Goal: Task Accomplishment & Management: Complete application form

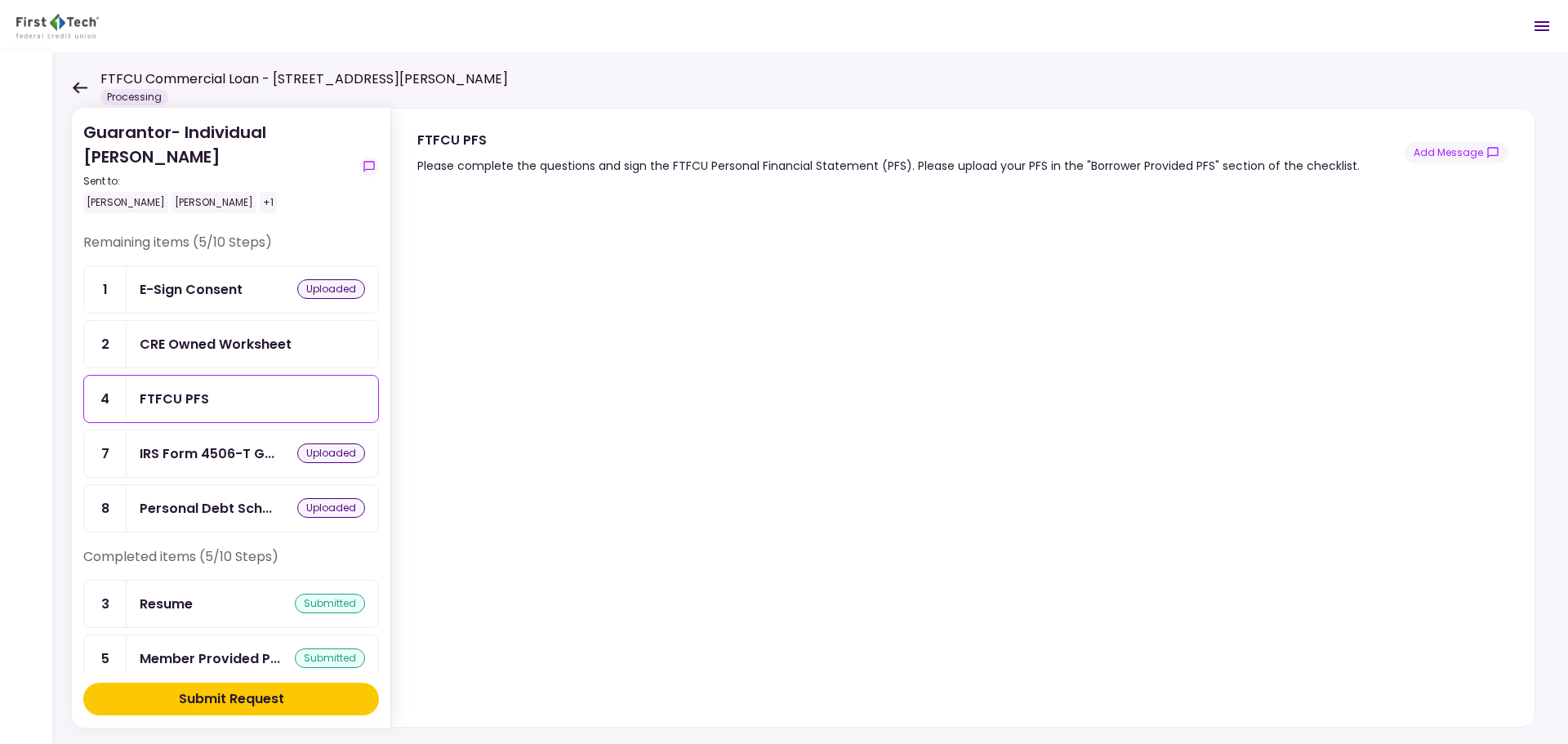
click at [79, 90] on icon at bounding box center [80, 87] width 16 height 12
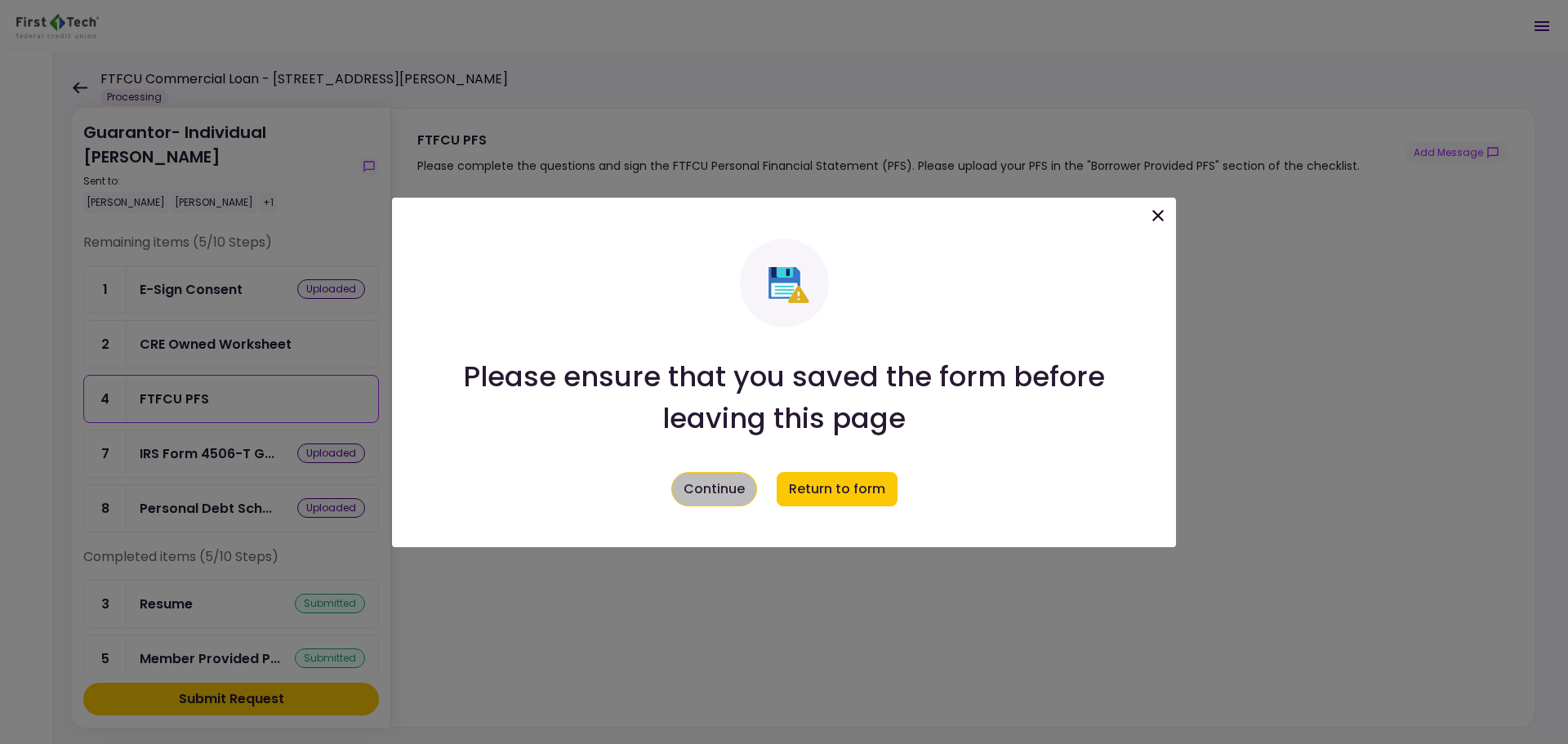
click at [727, 486] on button "Continue" at bounding box center [714, 489] width 86 height 35
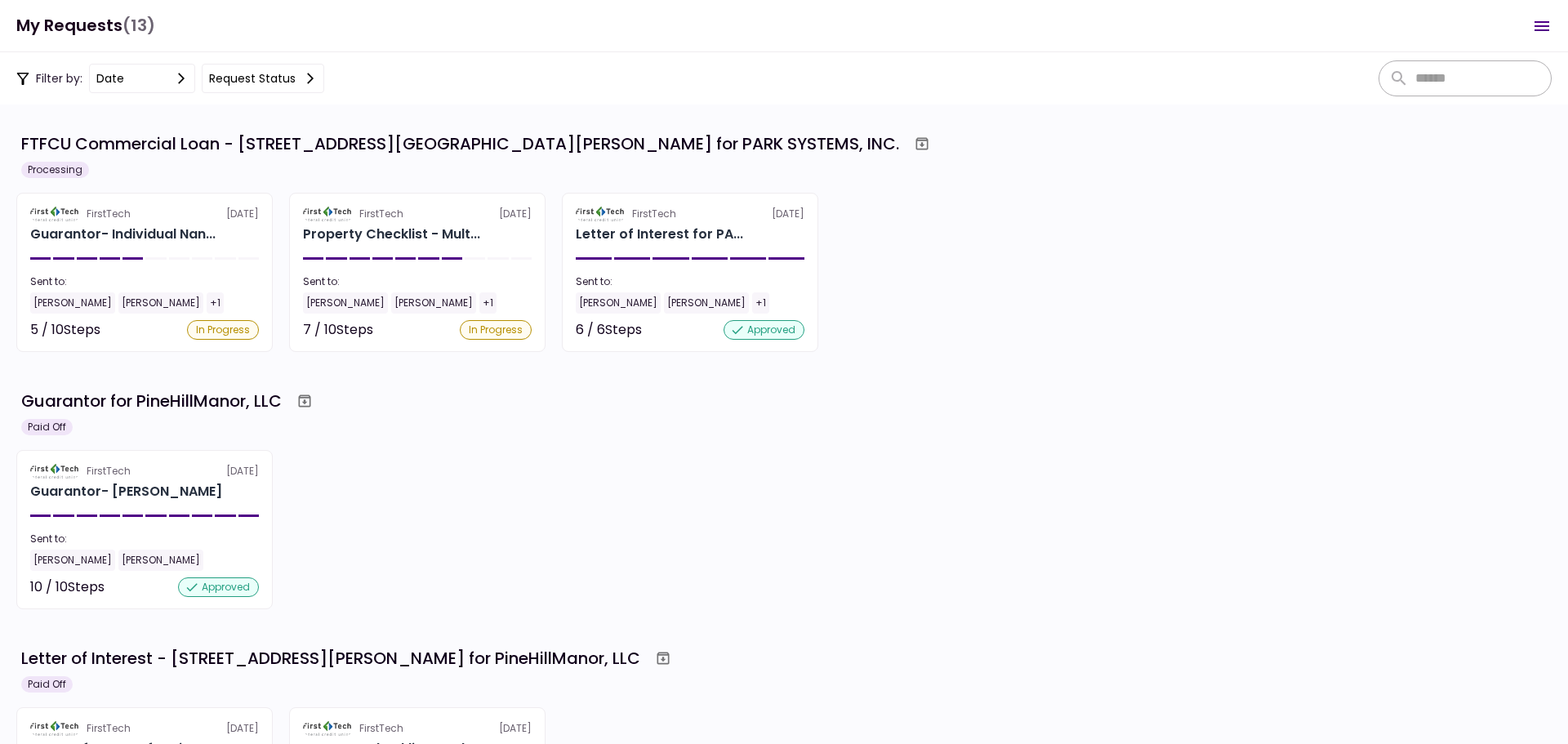
click at [581, 521] on div "FirstTech [DATE] Guarantor- [PERSON_NAME] Sent to: [PERSON_NAME] [PERSON_NAME] …" at bounding box center [784, 529] width 1535 height 159
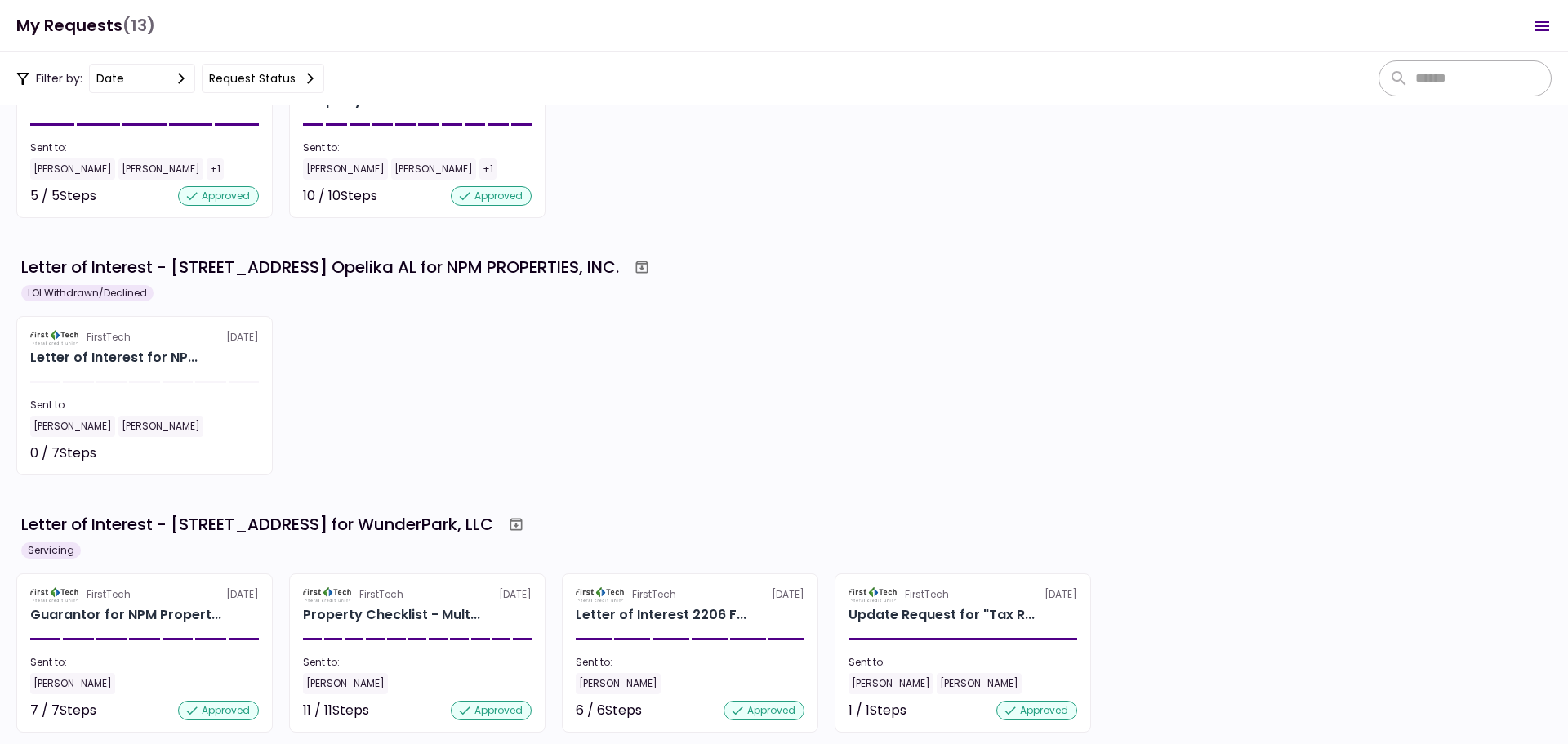
scroll to position [953, 0]
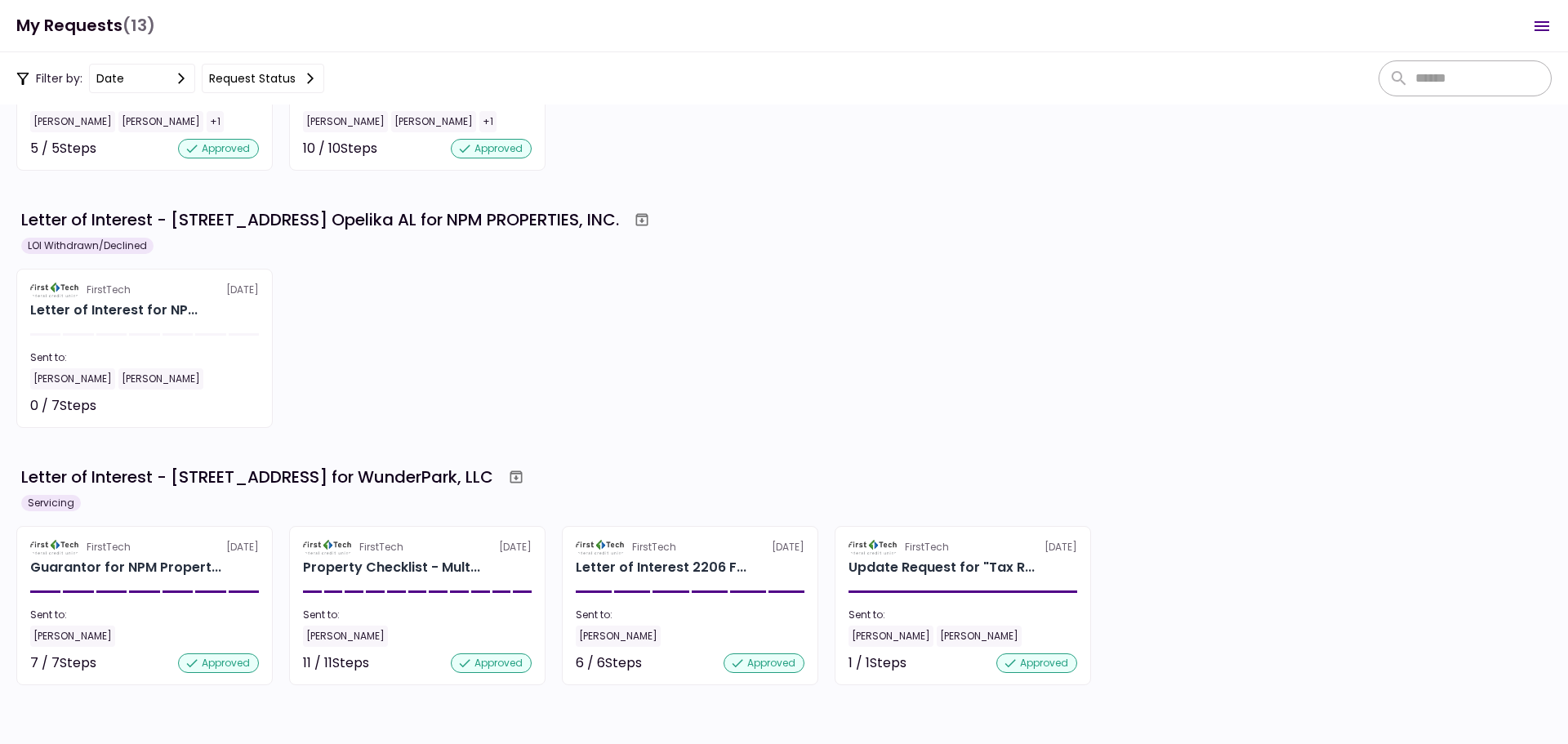
click at [1231, 617] on div "FirstTech [DATE] Guarantor for NPM Propert... Sent to: [PERSON_NAME] 7 / 7 Step…" at bounding box center [784, 605] width 1535 height 159
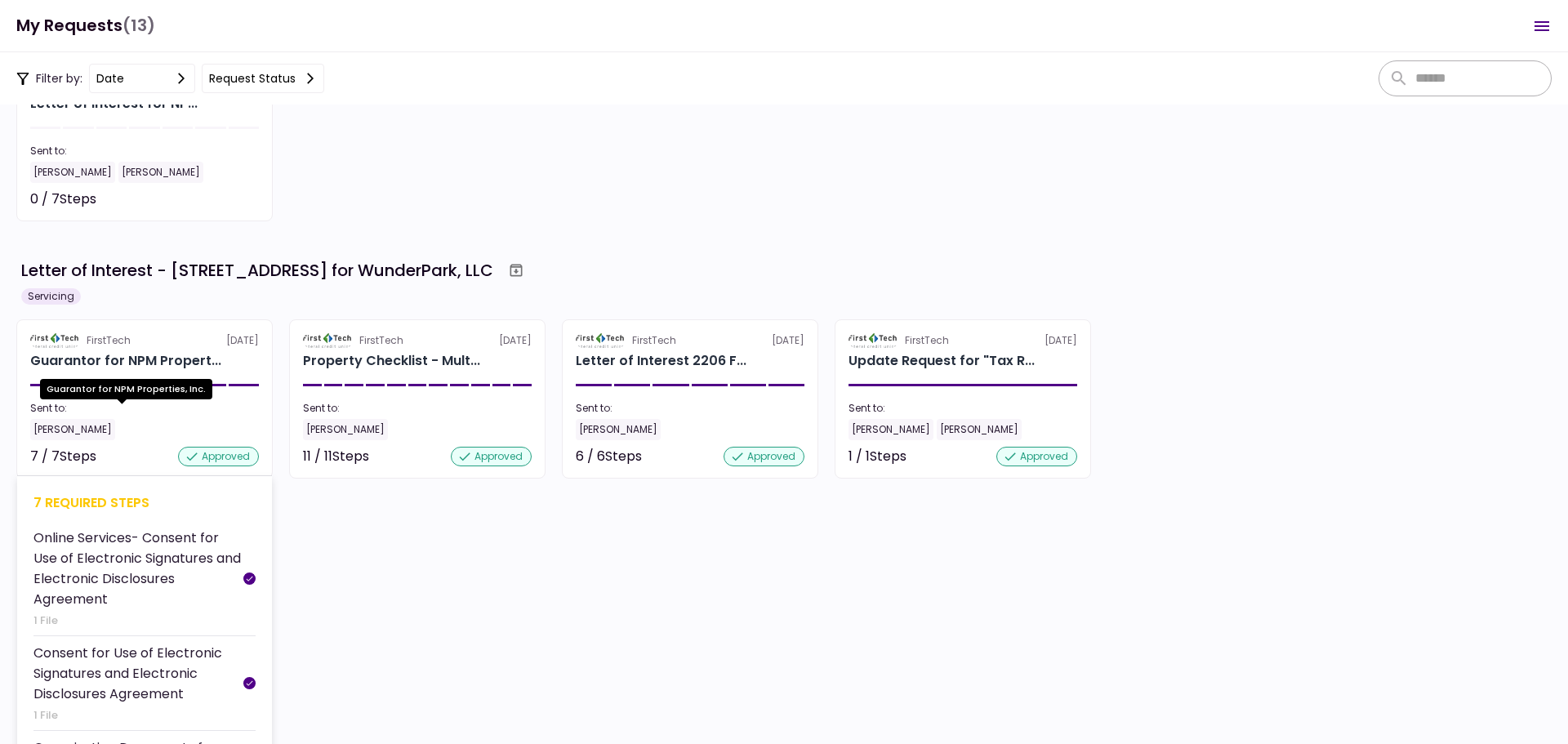
scroll to position [1177, 0]
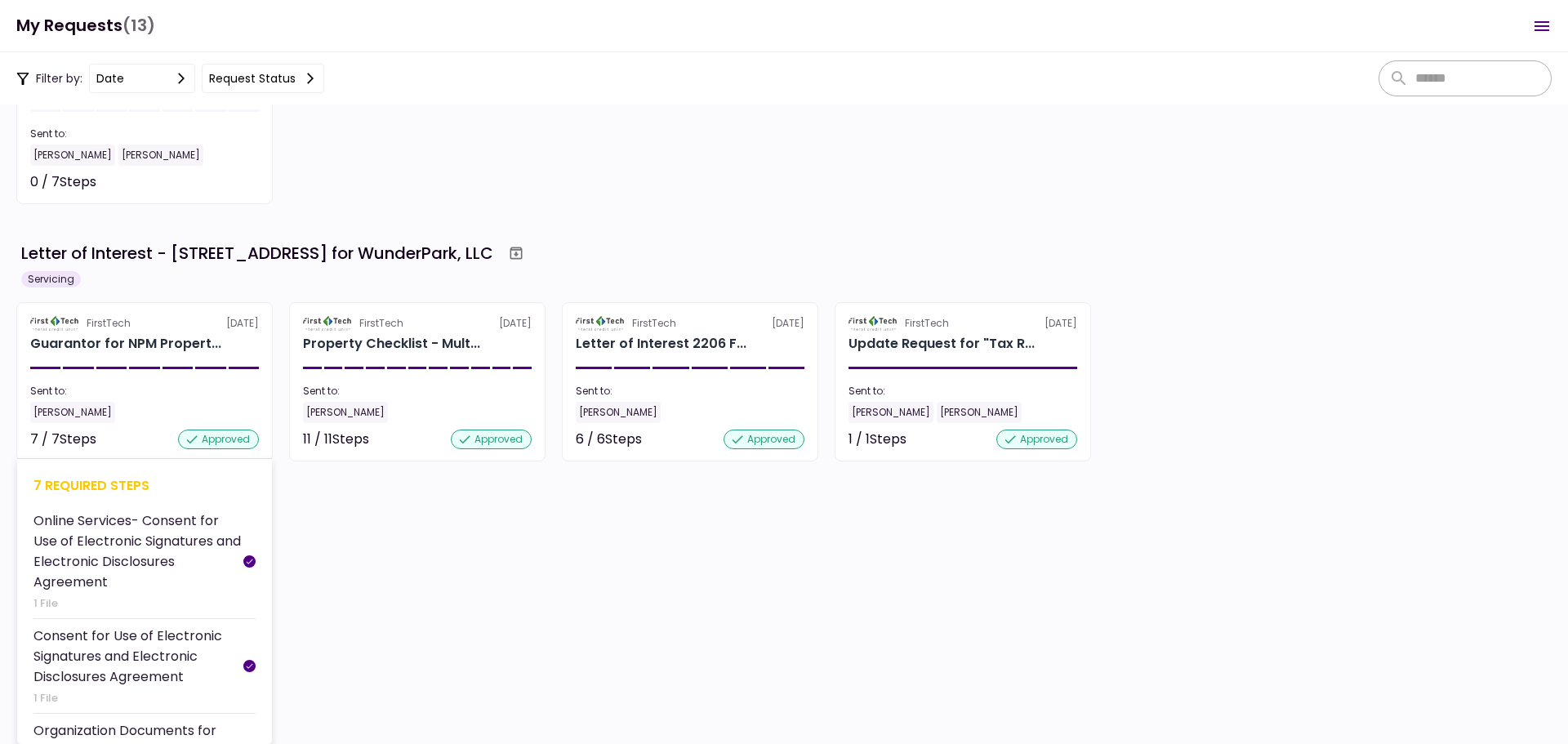
click at [139, 378] on section "FirstTech [DATE] Guarantor for NPM Propert... Sent to: [PERSON_NAME] 7 / 7 Step…" at bounding box center [144, 381] width 257 height 159
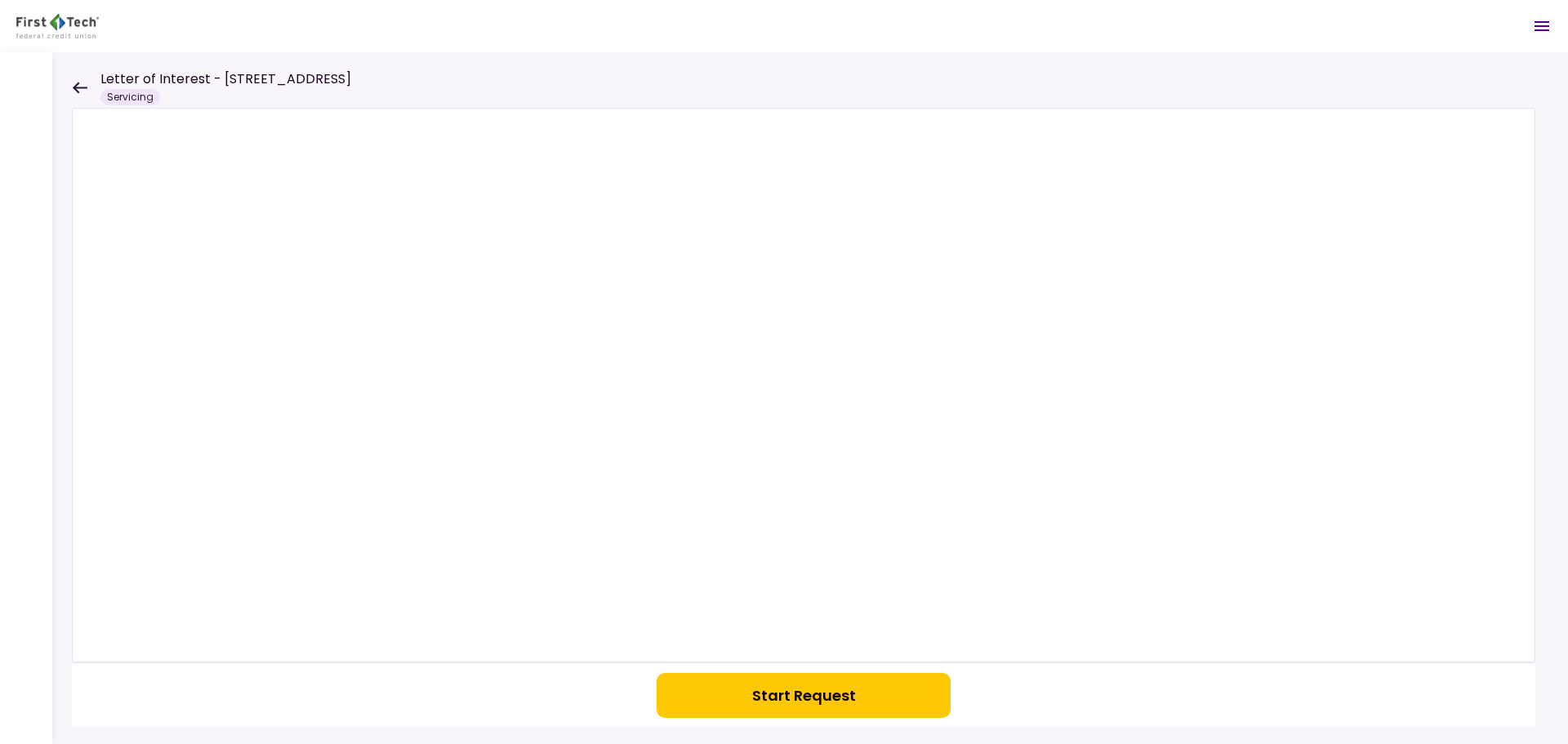
click at [81, 84] on icon at bounding box center [80, 87] width 16 height 12
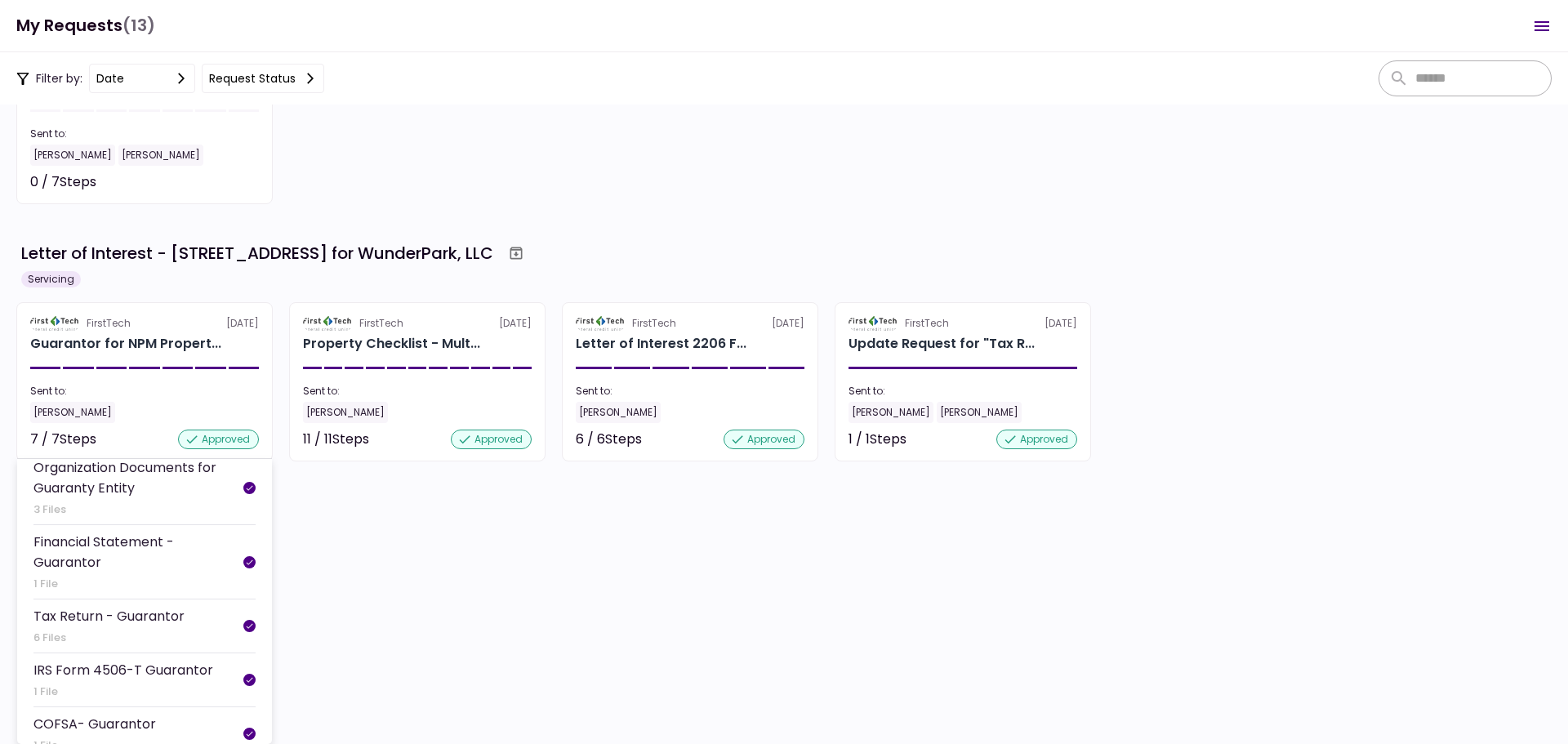
scroll to position [279, 0]
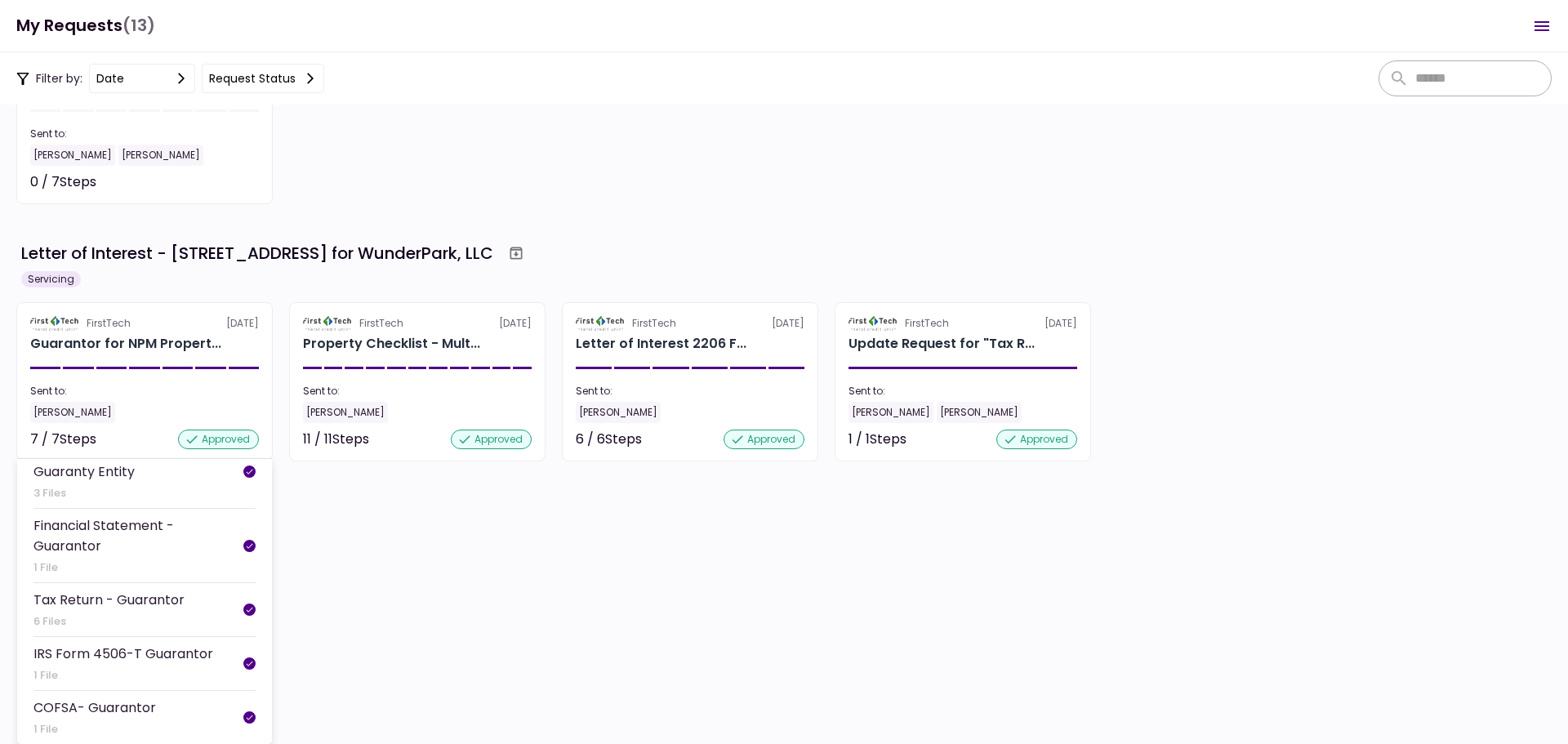
click at [97, 532] on div "Financial Statement - Guarantor" at bounding box center [139, 535] width 210 height 41
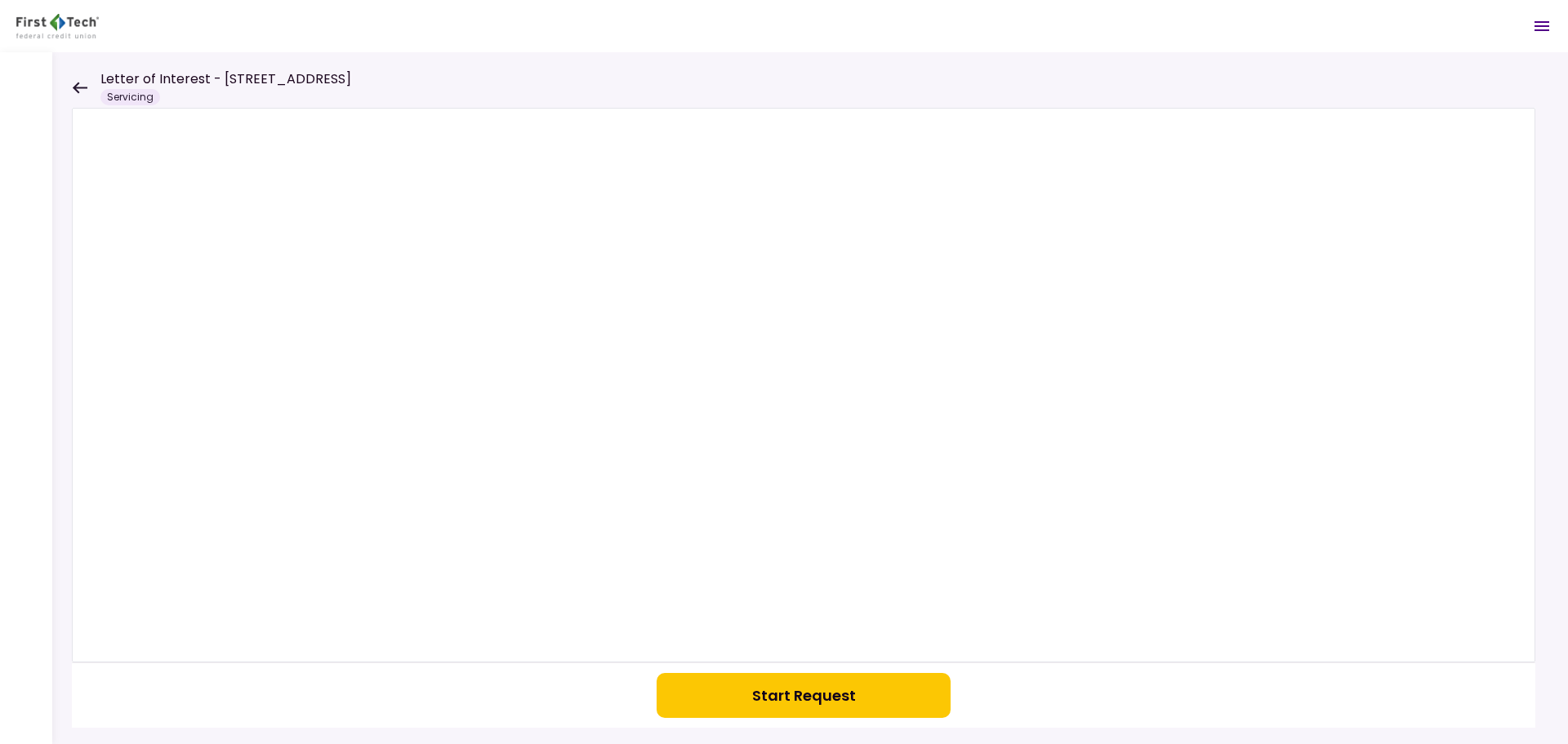
click at [82, 81] on icon at bounding box center [80, 87] width 16 height 12
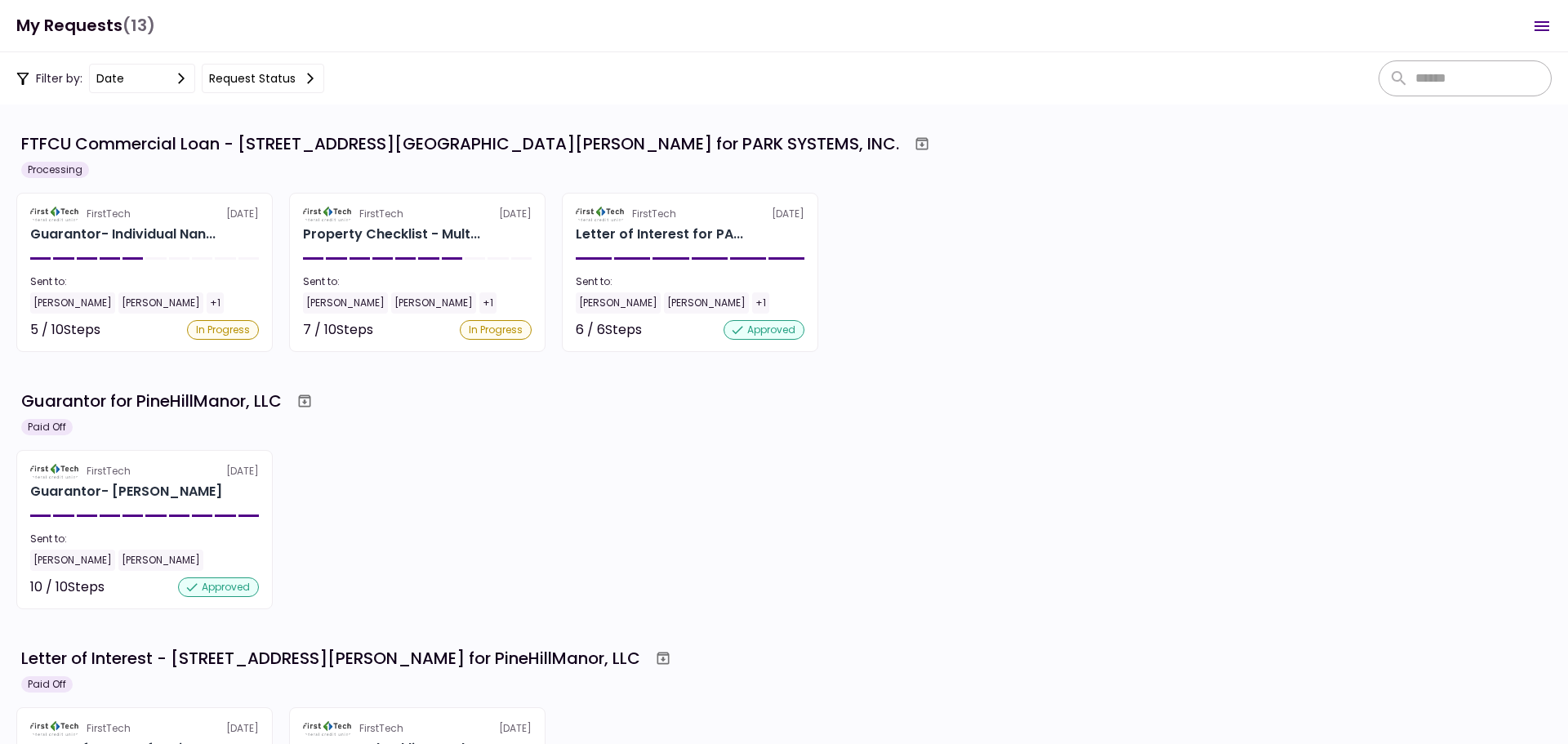
click at [479, 486] on div "FirstTech [DATE] Guarantor- [PERSON_NAME] Sent to: [PERSON_NAME] [PERSON_NAME] …" at bounding box center [784, 529] width 1535 height 159
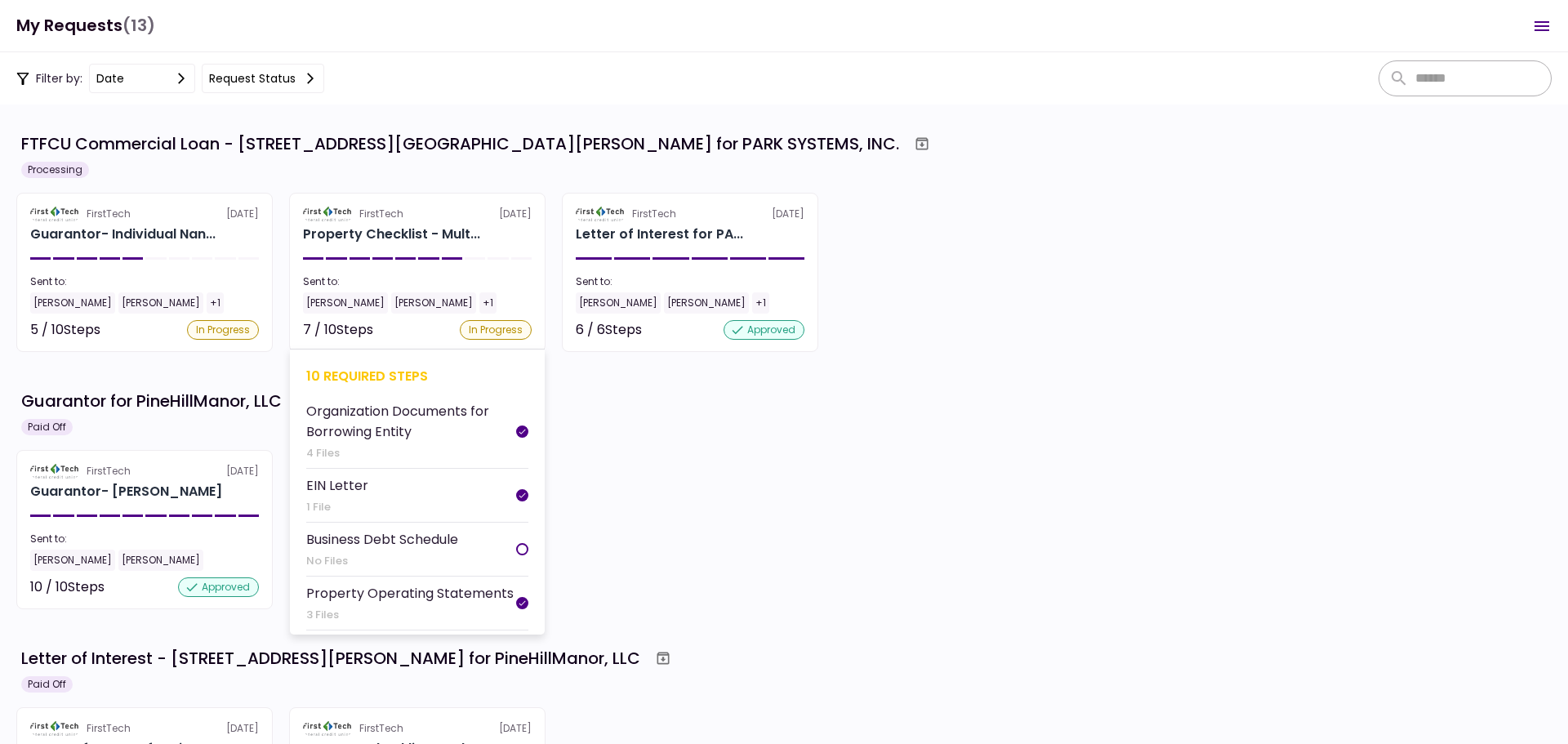
click at [451, 547] on div "Business Debt Schedule" at bounding box center [381, 539] width 152 height 21
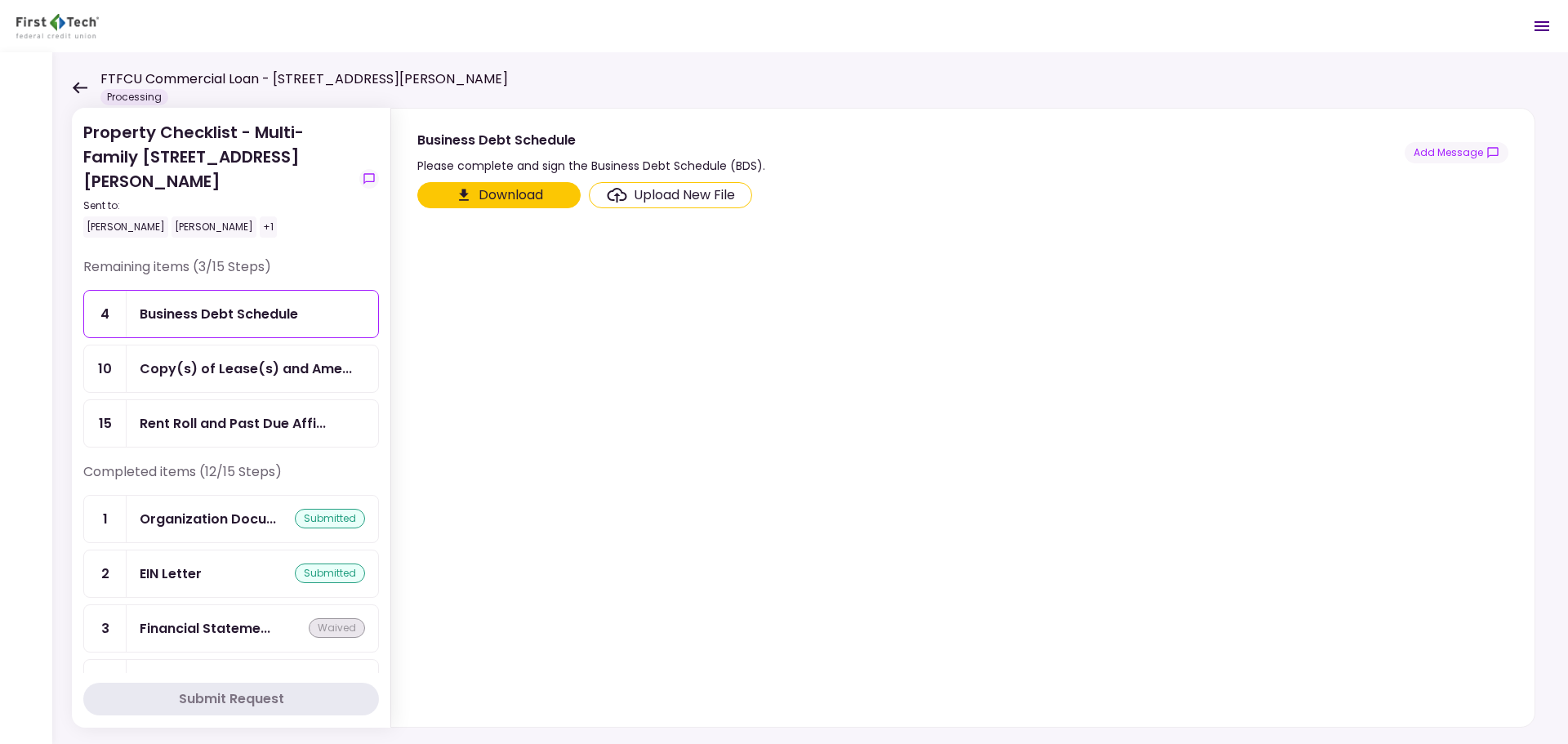
click at [546, 292] on section "Download Upload New File" at bounding box center [963, 451] width 1092 height 538
click at [530, 286] on section "Download Upload New File" at bounding box center [963, 451] width 1092 height 538
click at [673, 377] on section "Download Upload New File" at bounding box center [963, 451] width 1092 height 538
click at [79, 86] on icon at bounding box center [79, 87] width 15 height 12
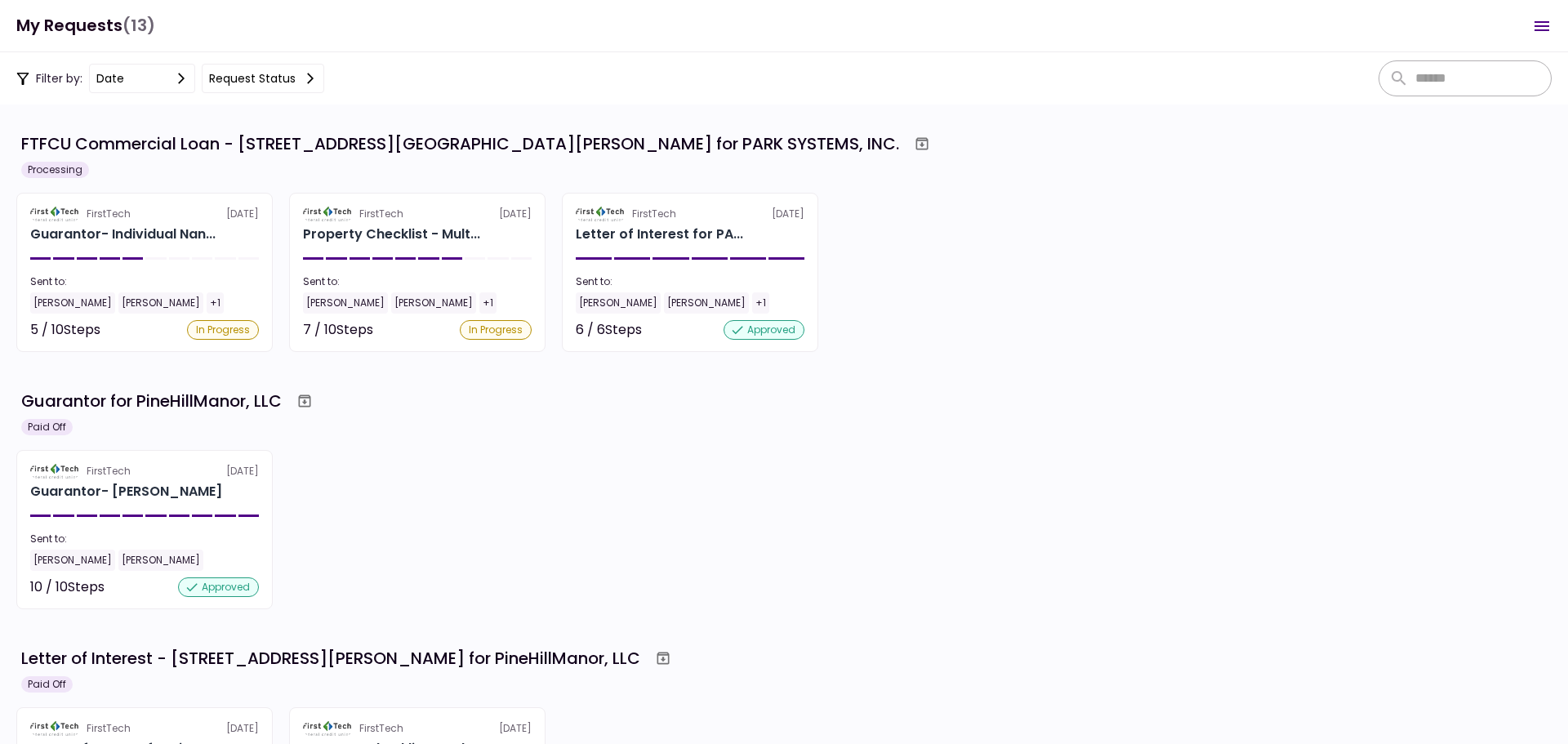
click at [464, 72] on div "Filter by: date Request status" at bounding box center [784, 78] width 1568 height 53
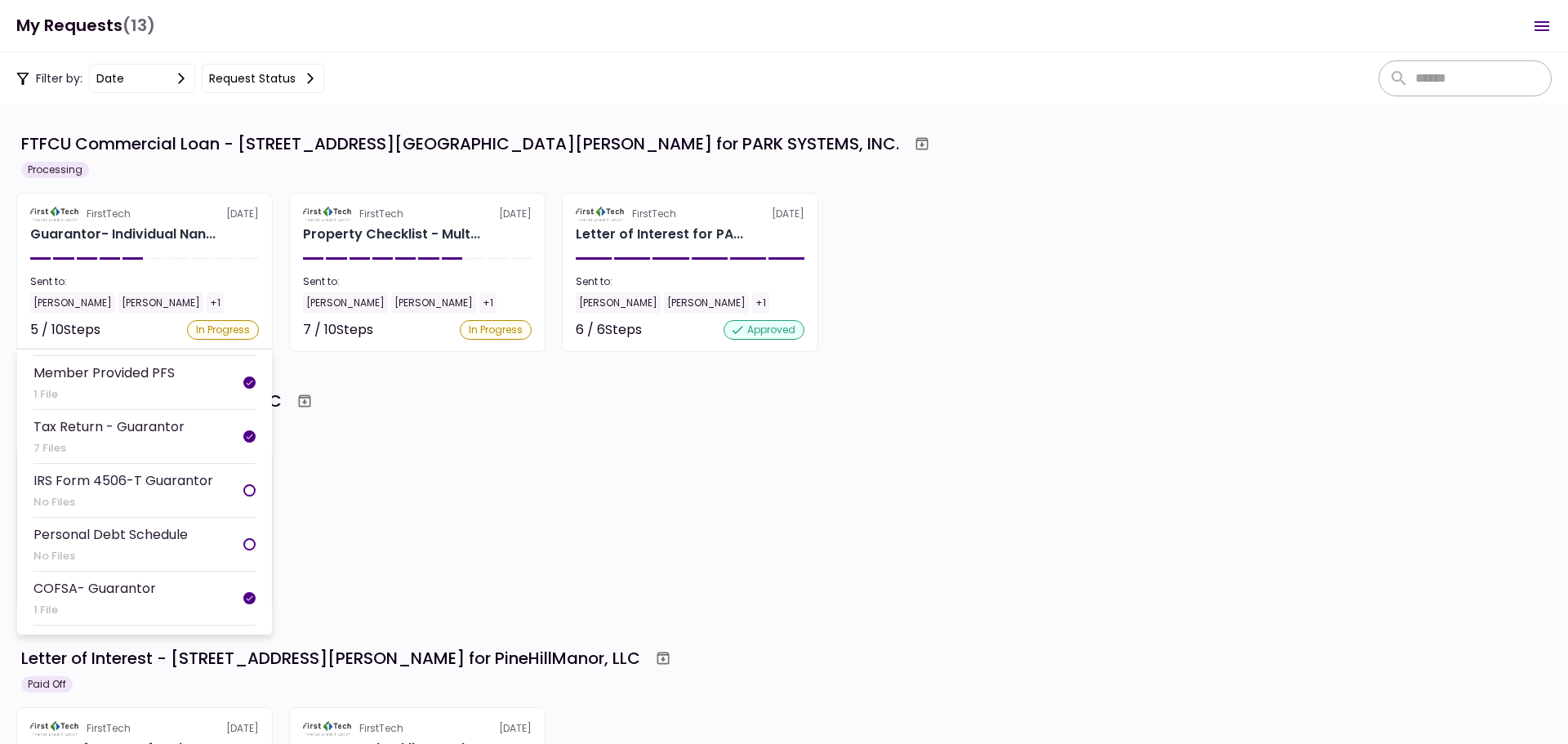
scroll to position [319, 0]
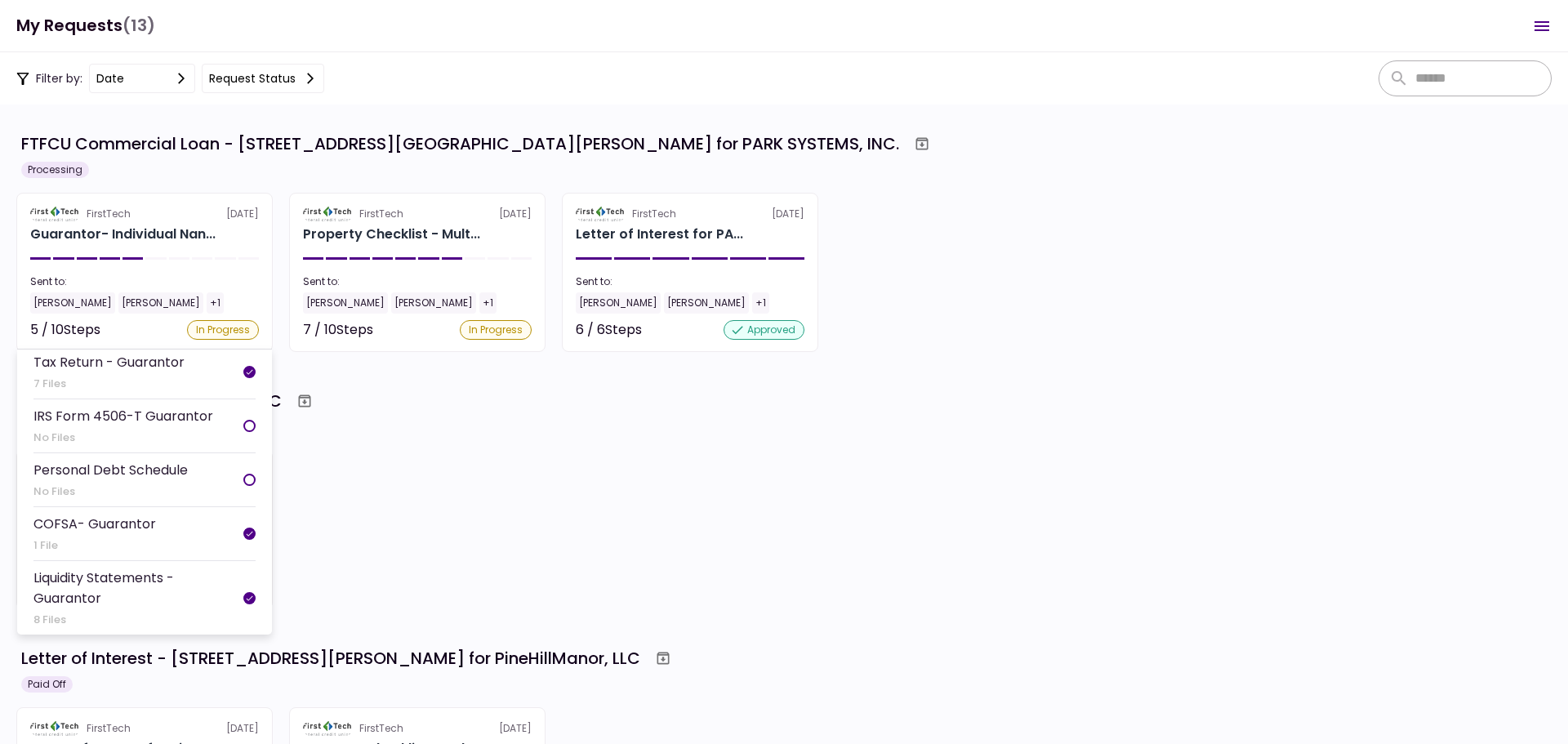
click at [157, 479] on div "Personal Debt Schedule" at bounding box center [111, 470] width 155 height 21
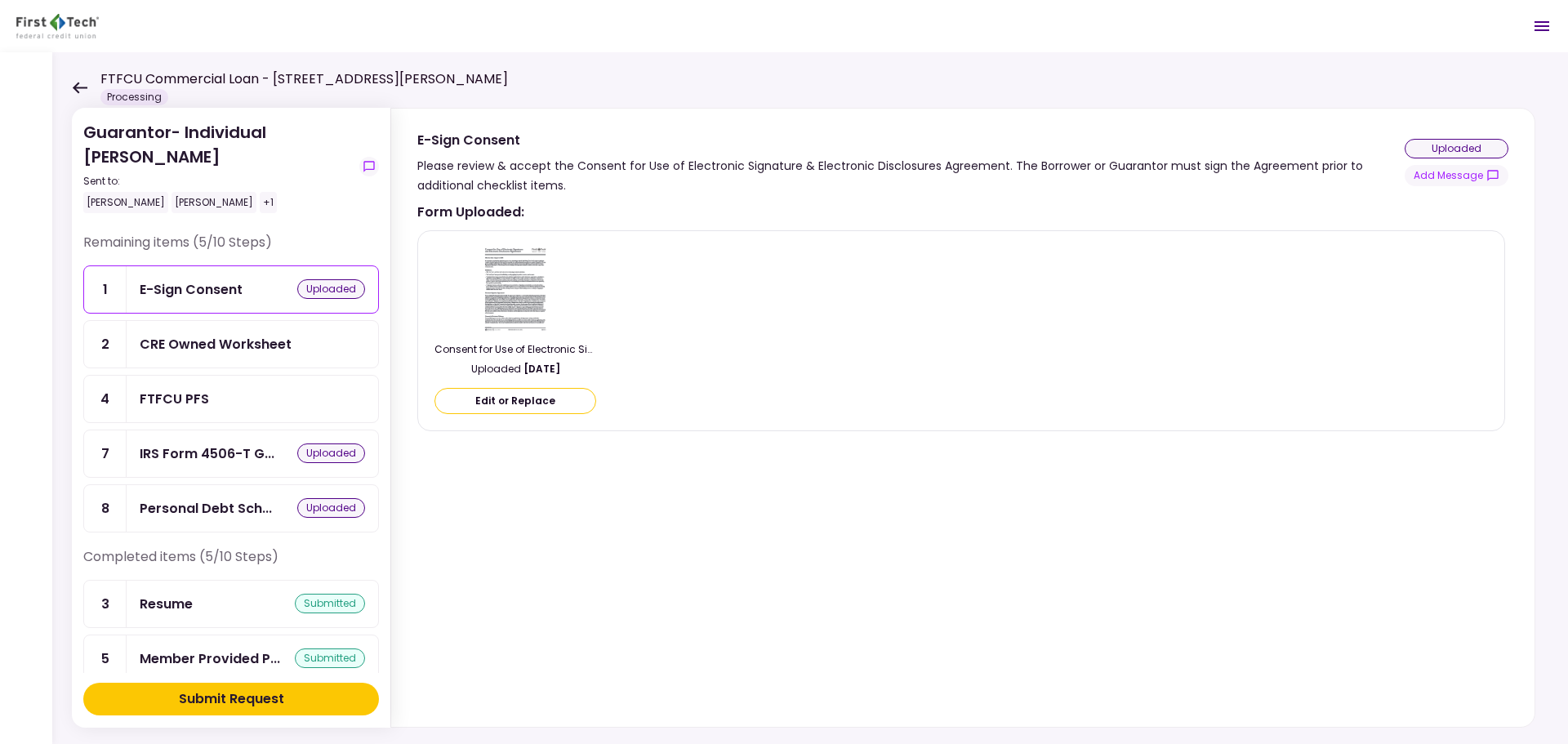
click at [819, 320] on div "Consent for Use of Electronic Signature and Electronic Disclosures Agreement Ed…" at bounding box center [962, 331] width 1054 height 173
click at [207, 503] on div "Personal Debt Sch..." at bounding box center [206, 508] width 133 height 21
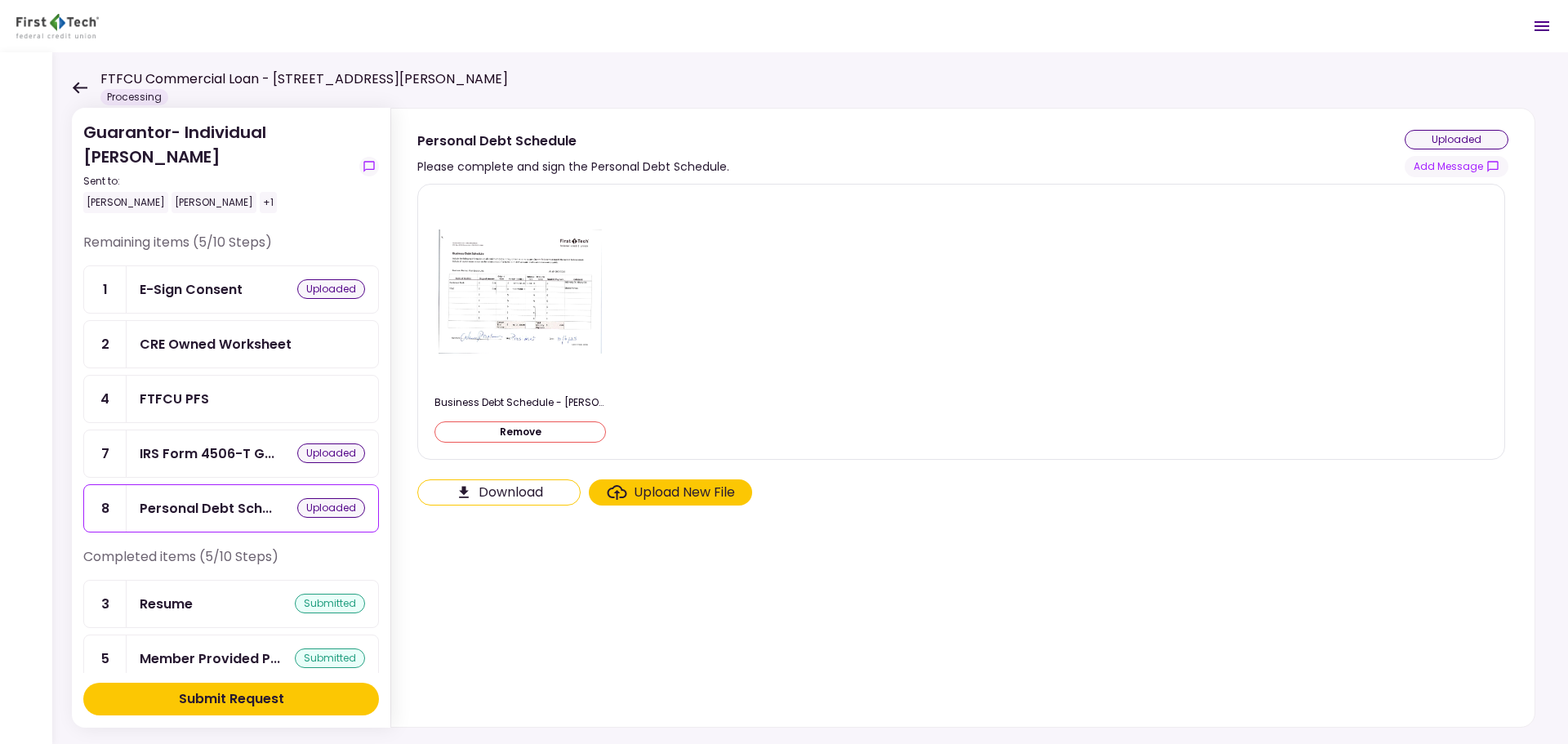
click at [436, 266] on div at bounding box center [520, 292] width 171 height 188
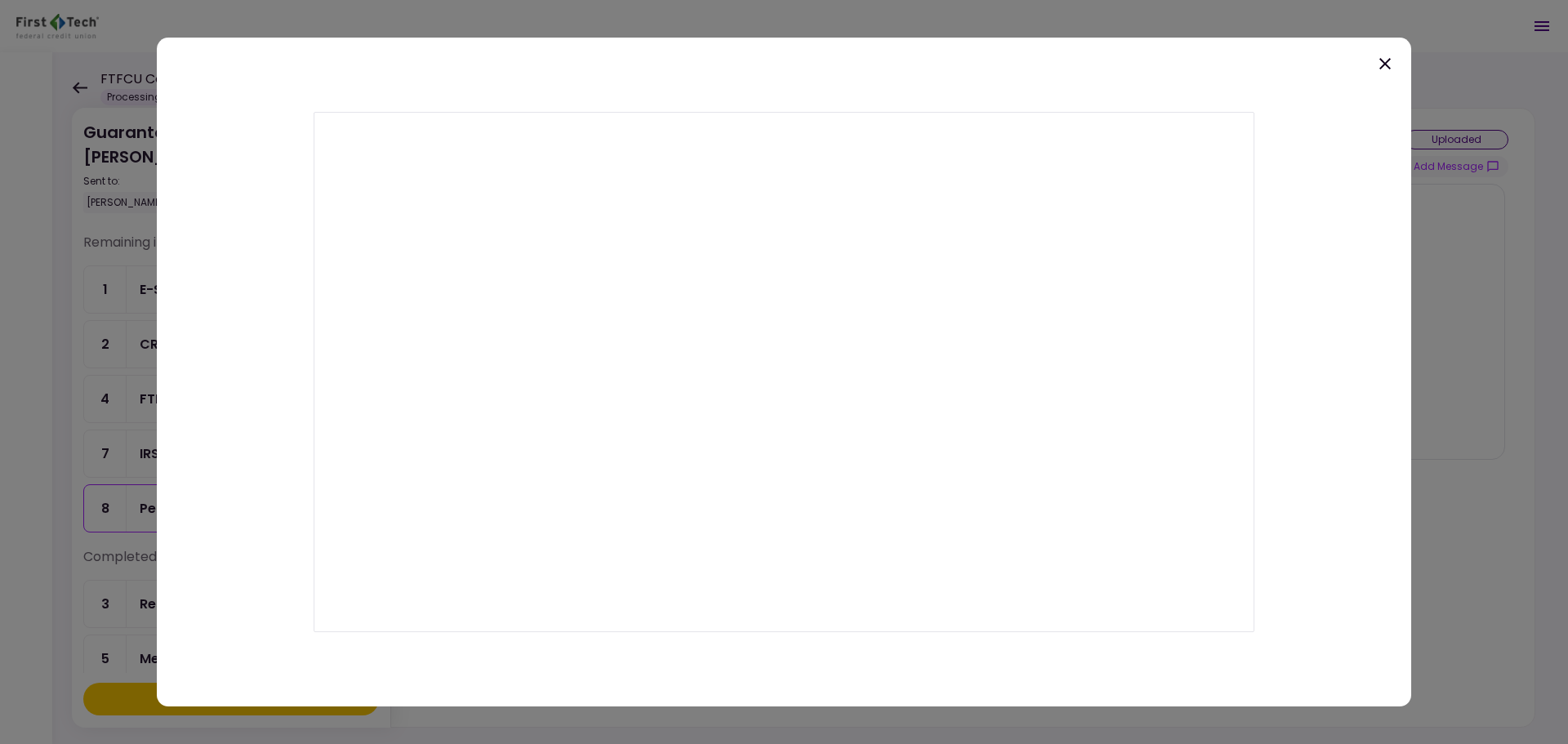
click at [1388, 62] on icon at bounding box center [1386, 63] width 20 height 20
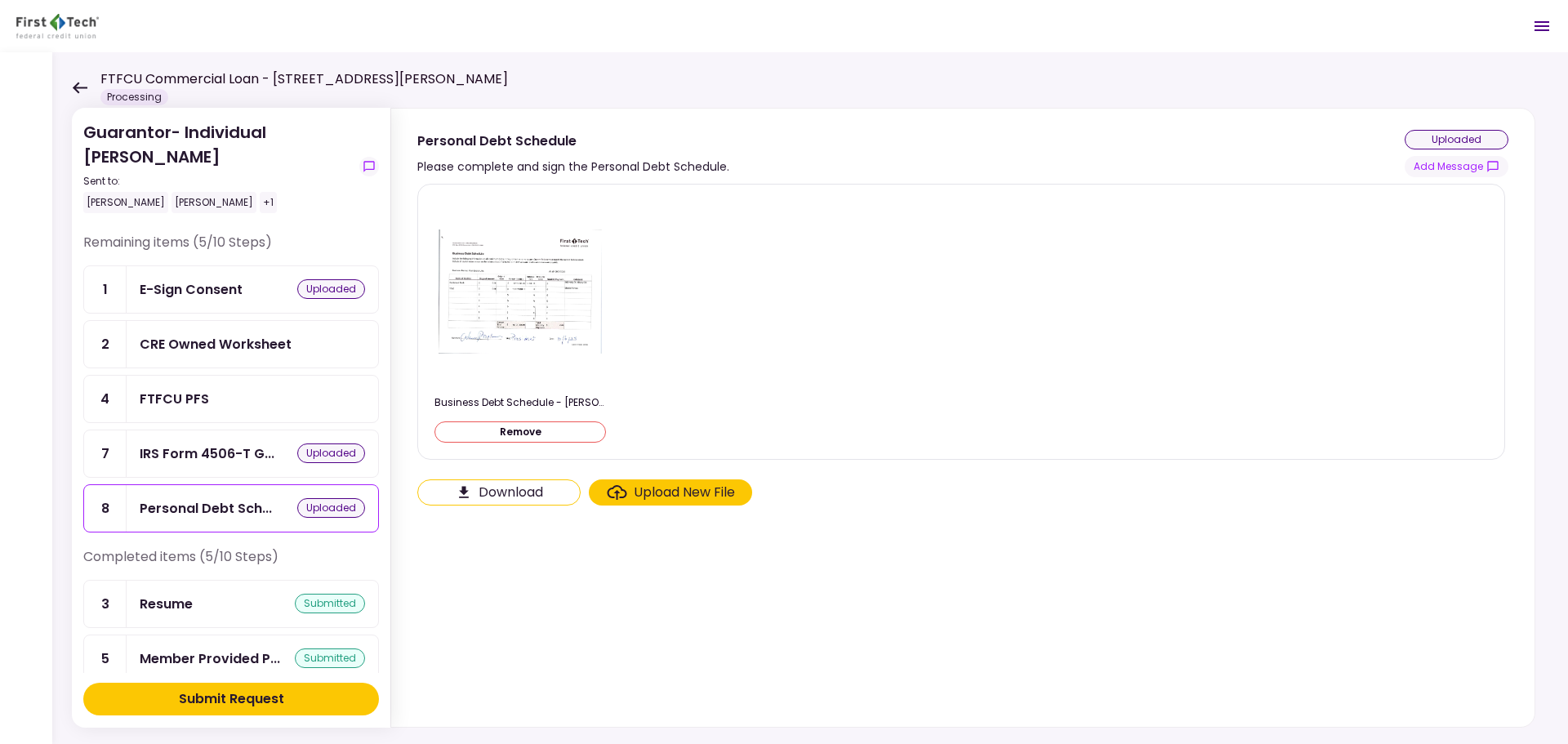
click at [962, 500] on div "Download Upload New File" at bounding box center [961, 492] width 1088 height 26
click at [889, 331] on div "Business Debt Schedule - [PERSON_NAME].pdf Remove" at bounding box center [962, 322] width 1054 height 249
click at [519, 431] on button "Remove" at bounding box center [520, 431] width 171 height 21
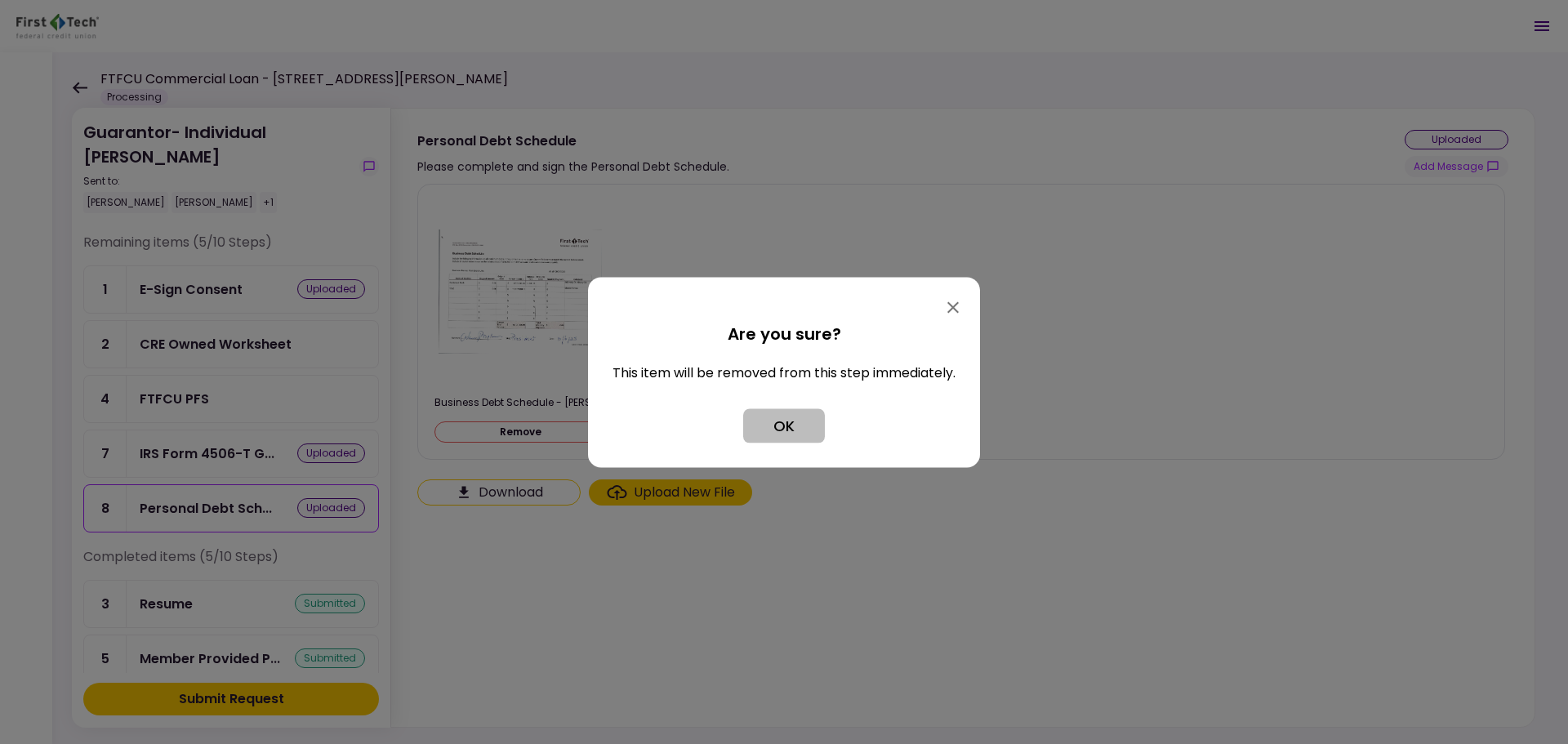
click at [761, 432] on button "OK" at bounding box center [784, 425] width 81 height 35
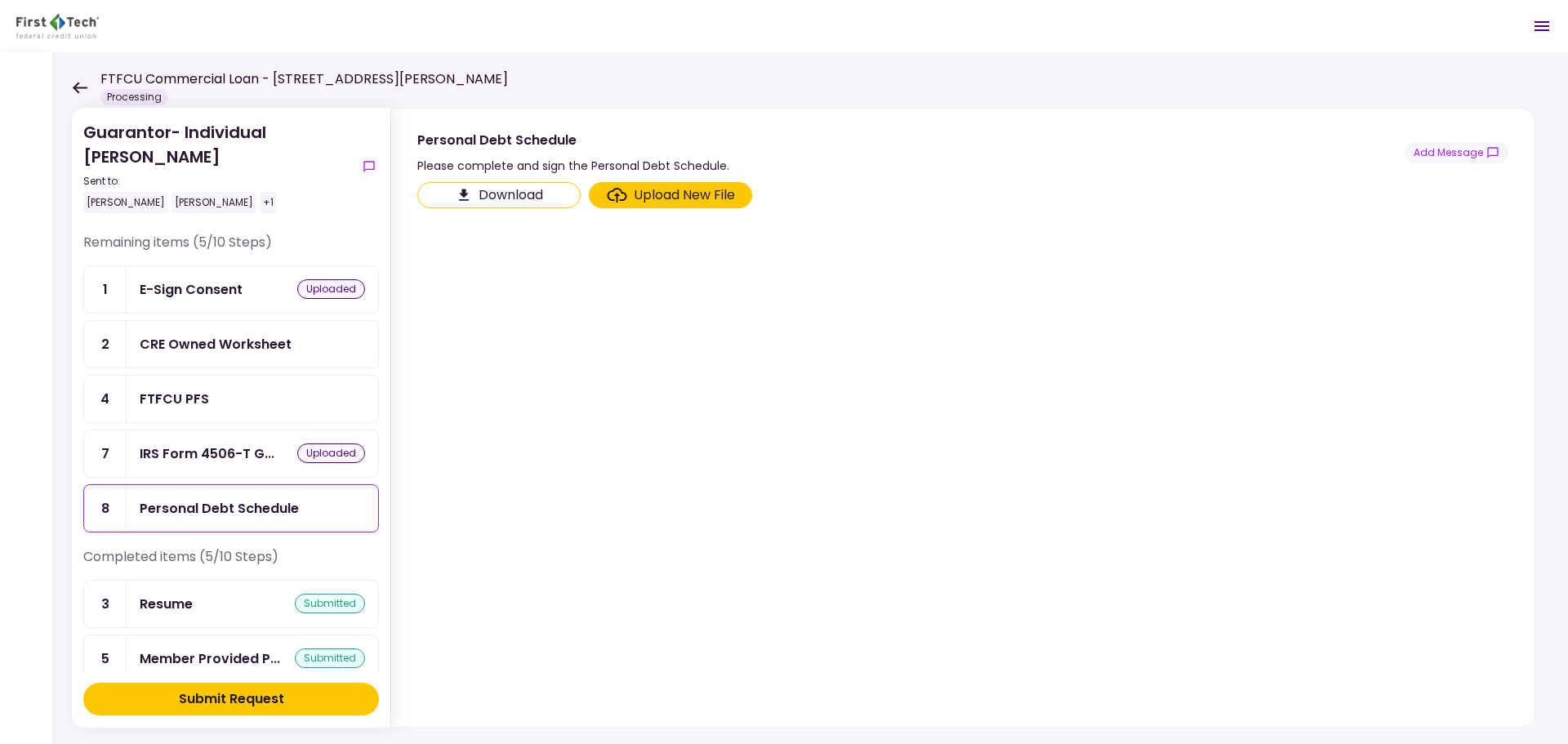
click at [776, 235] on section "Download Upload New File" at bounding box center [963, 451] width 1092 height 538
click at [794, 374] on section "Download Upload New File" at bounding box center [963, 451] width 1092 height 538
click at [954, 206] on div "Download Upload New File" at bounding box center [961, 195] width 1088 height 26
click at [984, 282] on section "Download Upload New File" at bounding box center [963, 451] width 1092 height 538
click at [710, 508] on section "Download Upload New File" at bounding box center [963, 451] width 1092 height 538
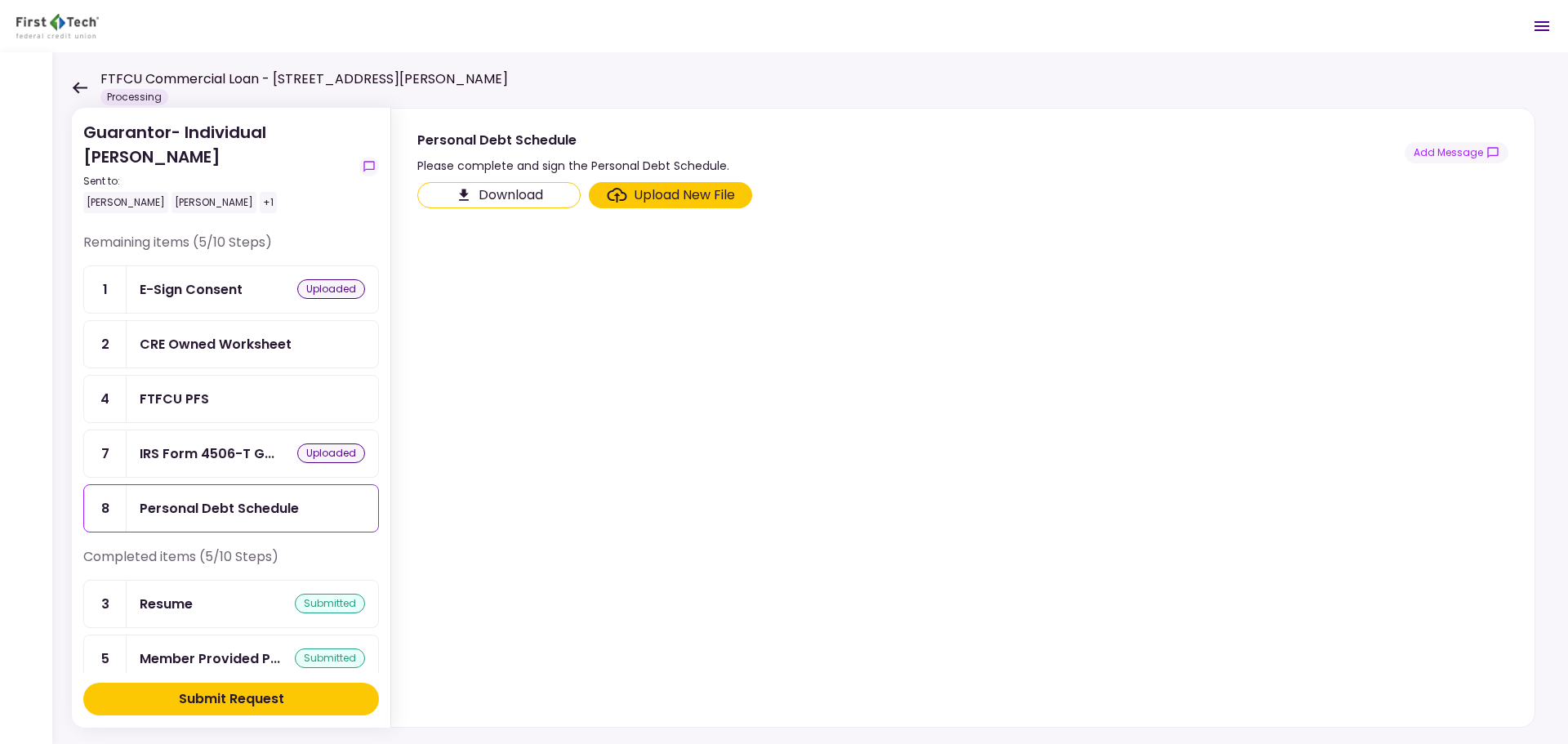
click at [180, 386] on div "FTFCU PFS" at bounding box center [253, 398] width 252 height 47
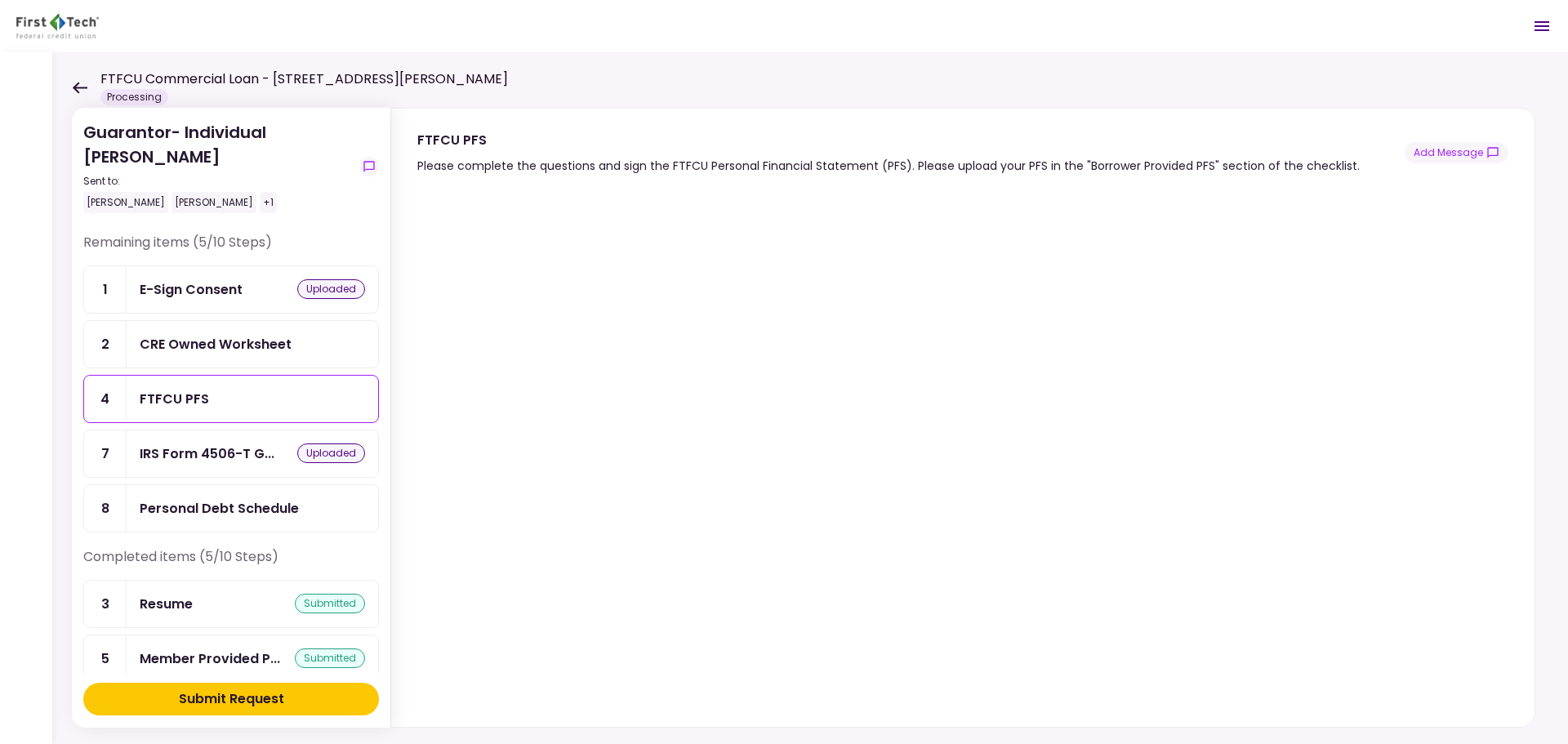
click at [229, 357] on div "CRE Owned Worksheet" at bounding box center [253, 344] width 252 height 47
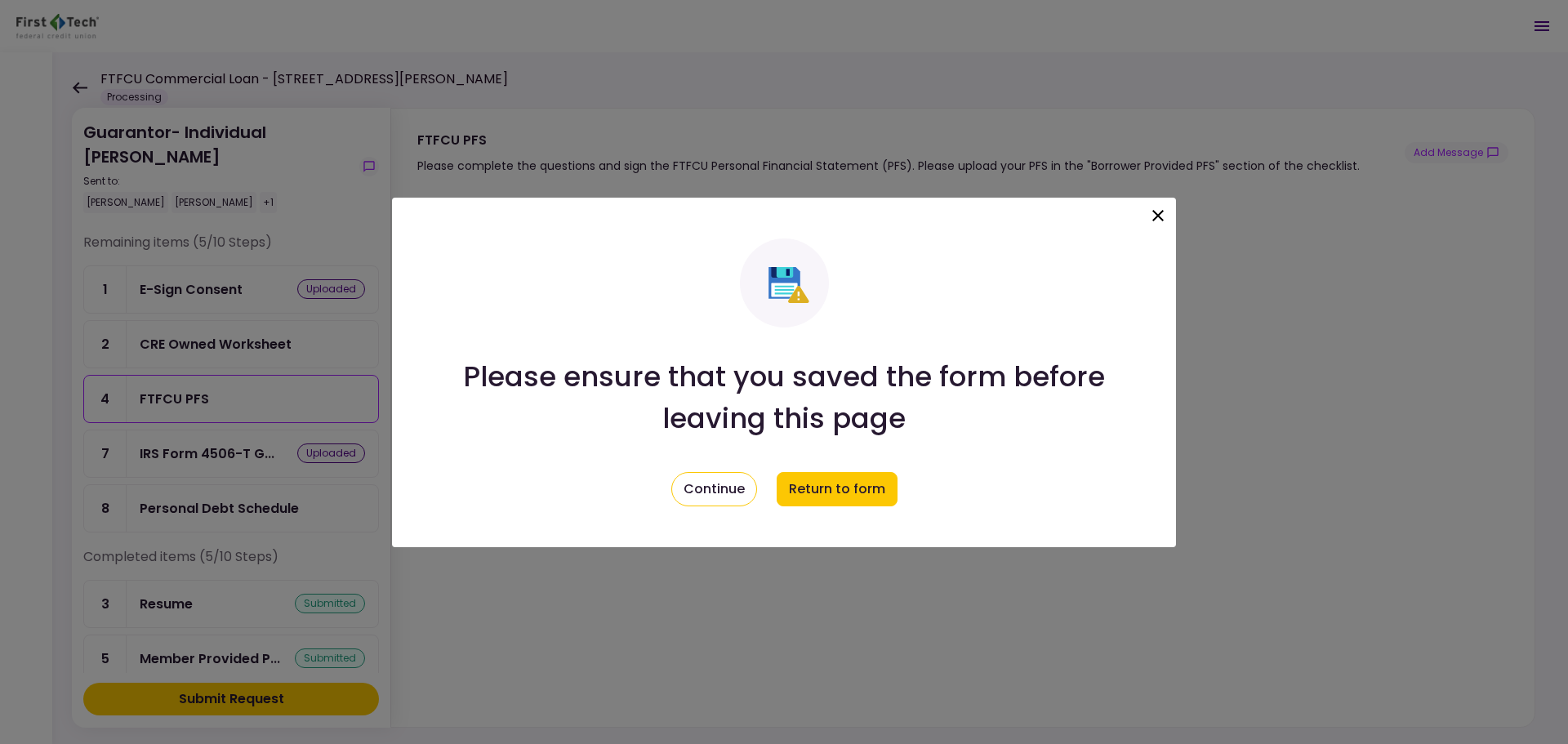
click at [1153, 215] on icon at bounding box center [1158, 216] width 20 height 20
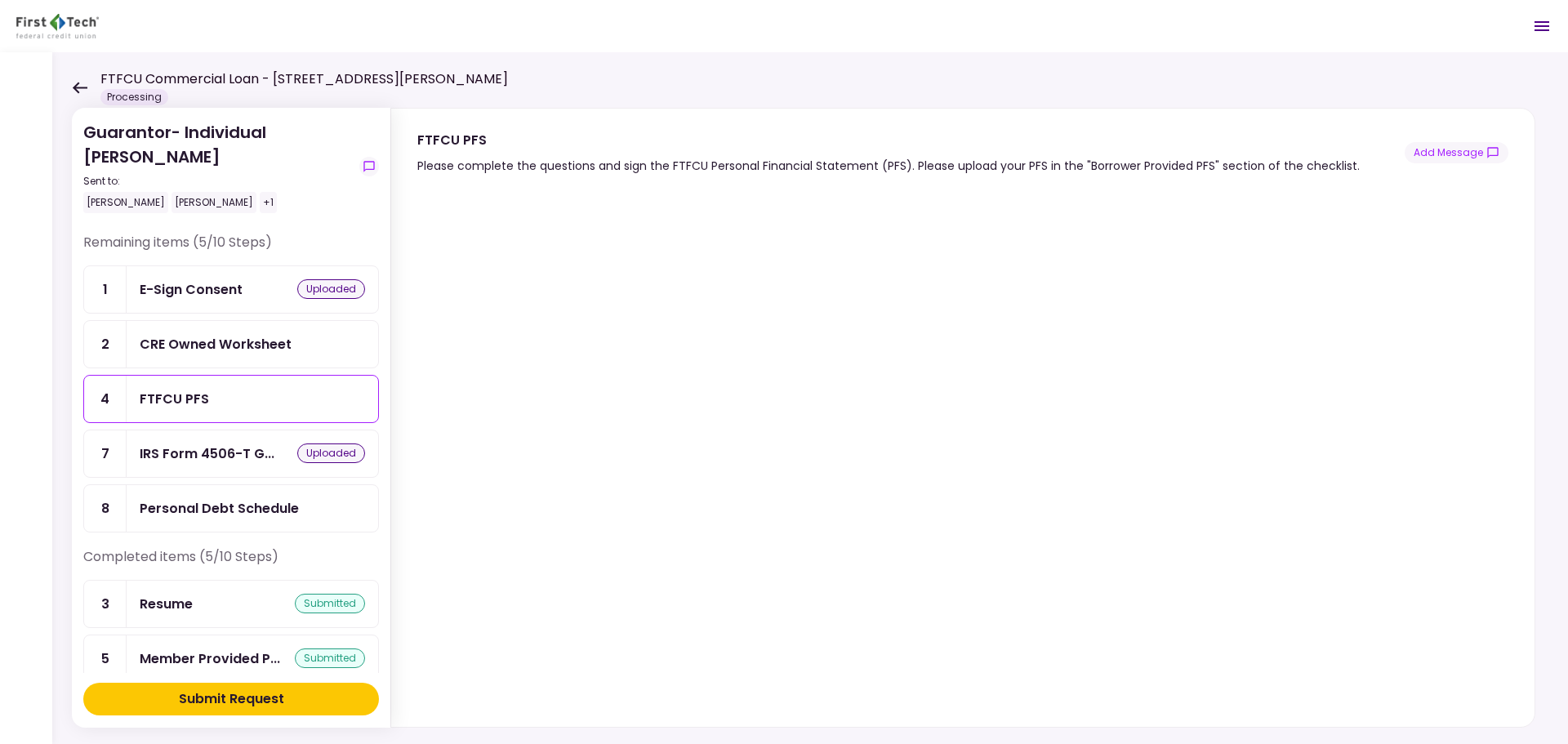
click at [250, 338] on div "CRE Owned Worksheet" at bounding box center [215, 344] width 152 height 21
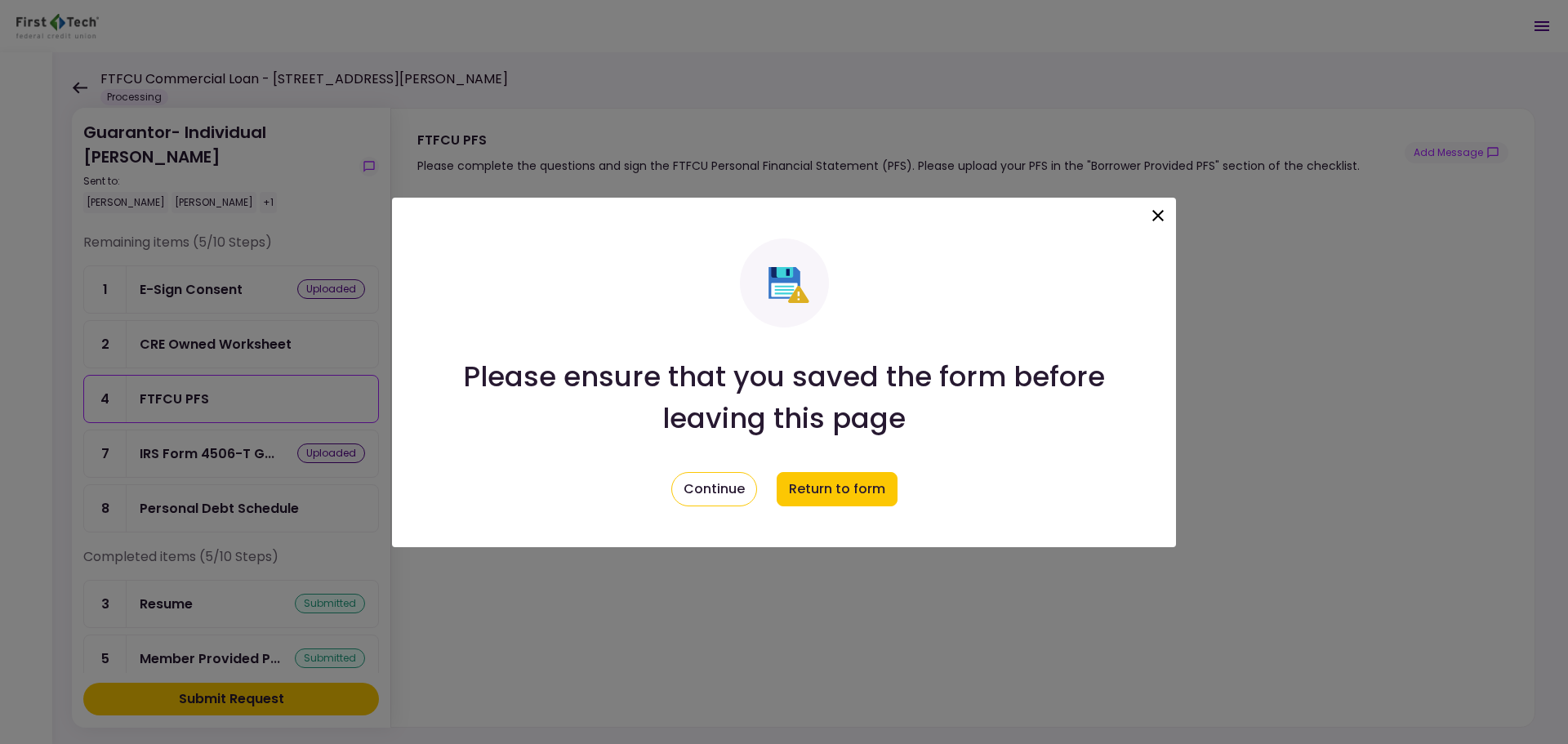
click at [1162, 212] on icon at bounding box center [1159, 216] width 12 height 12
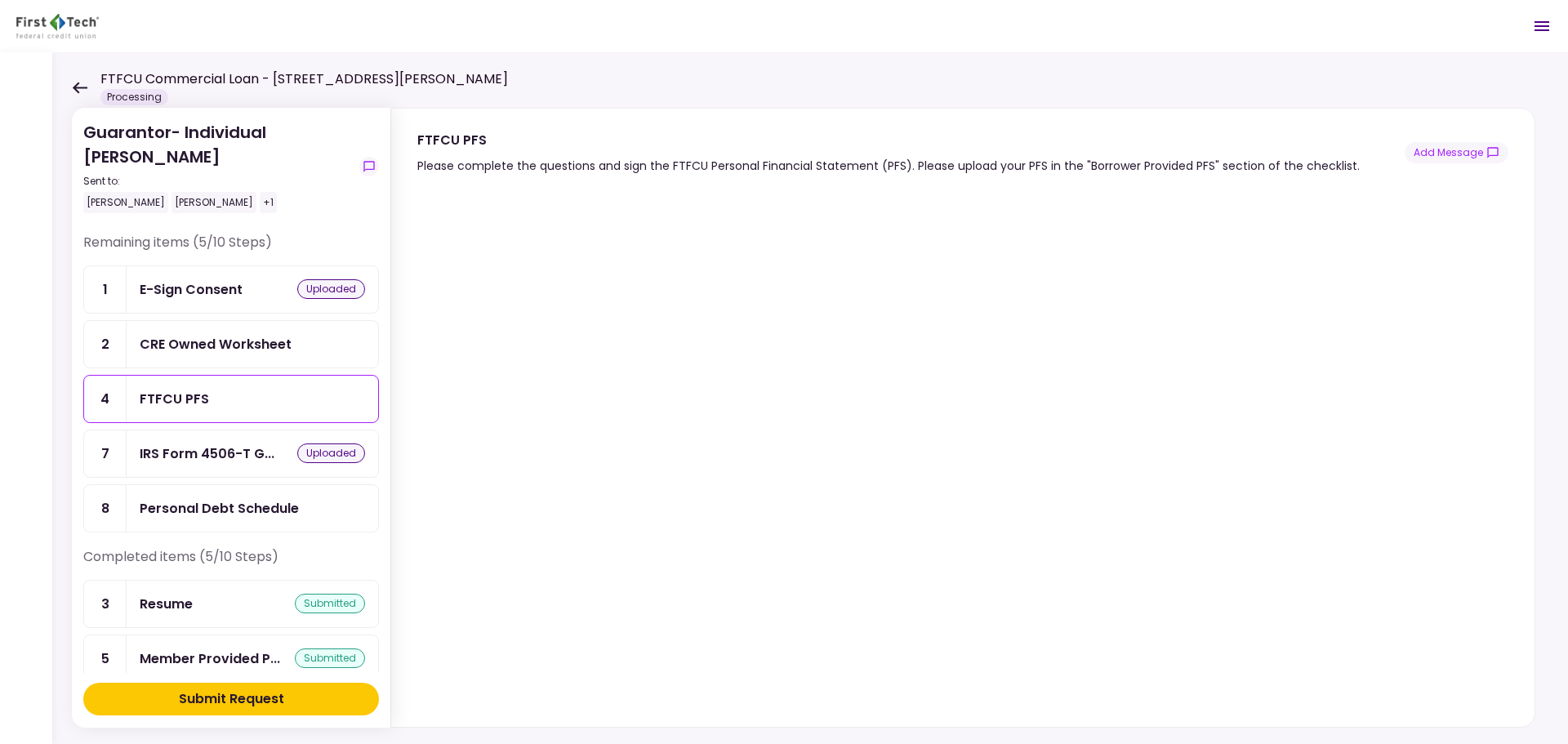
click at [79, 88] on icon at bounding box center [79, 87] width 15 height 12
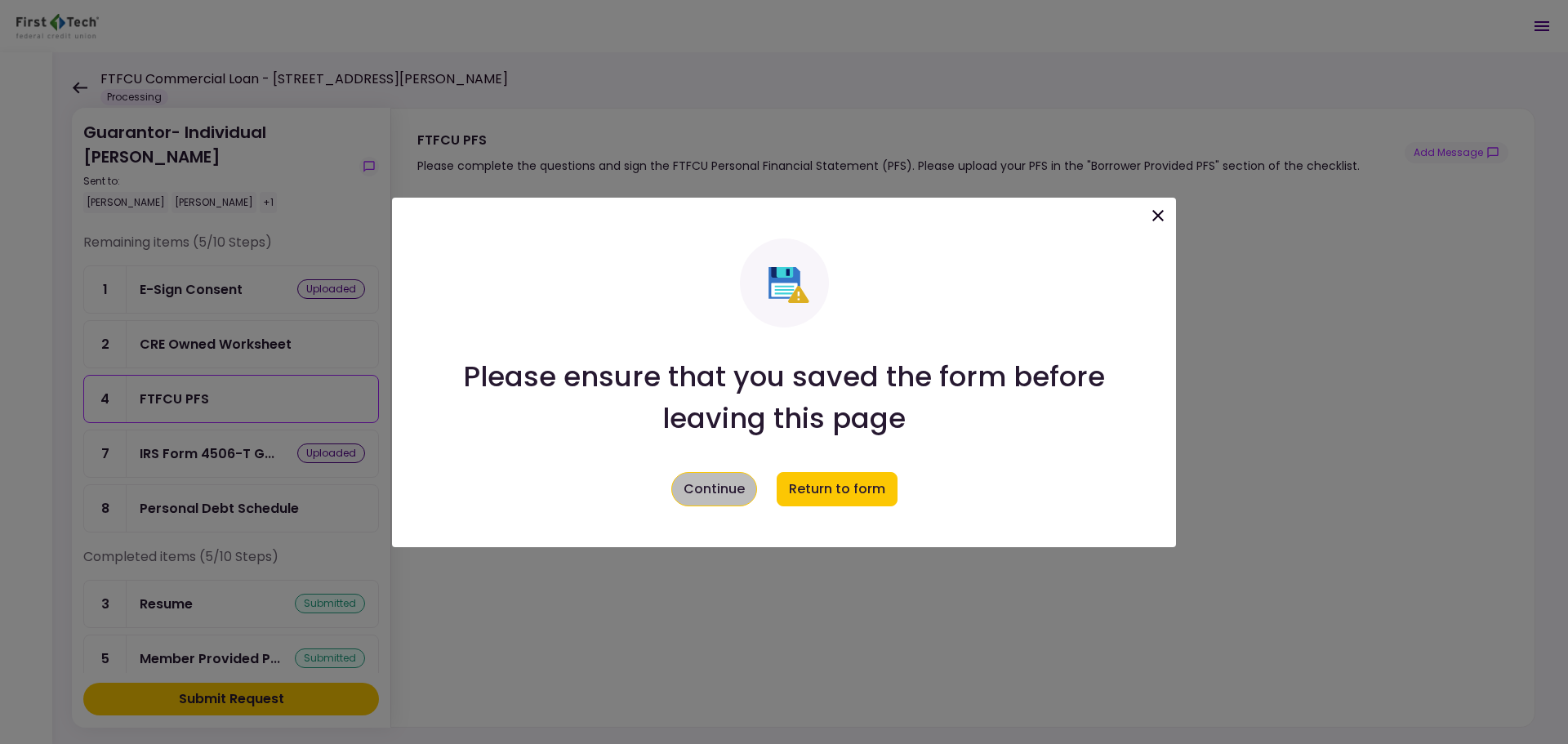
click at [747, 491] on button "Continue" at bounding box center [714, 489] width 86 height 35
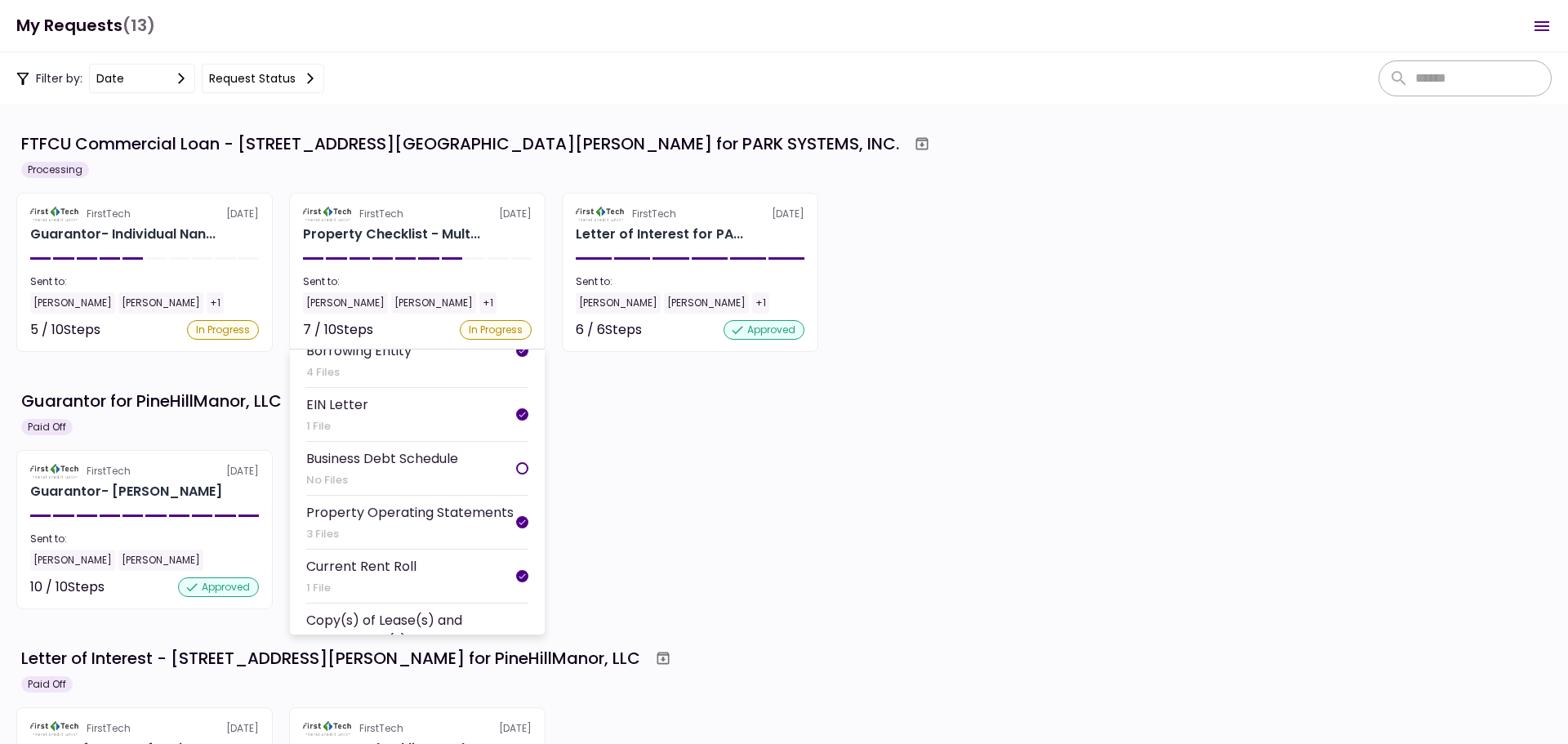
scroll to position [81, 0]
click at [425, 470] on div "Business Debt Schedule No Files" at bounding box center [381, 468] width 152 height 40
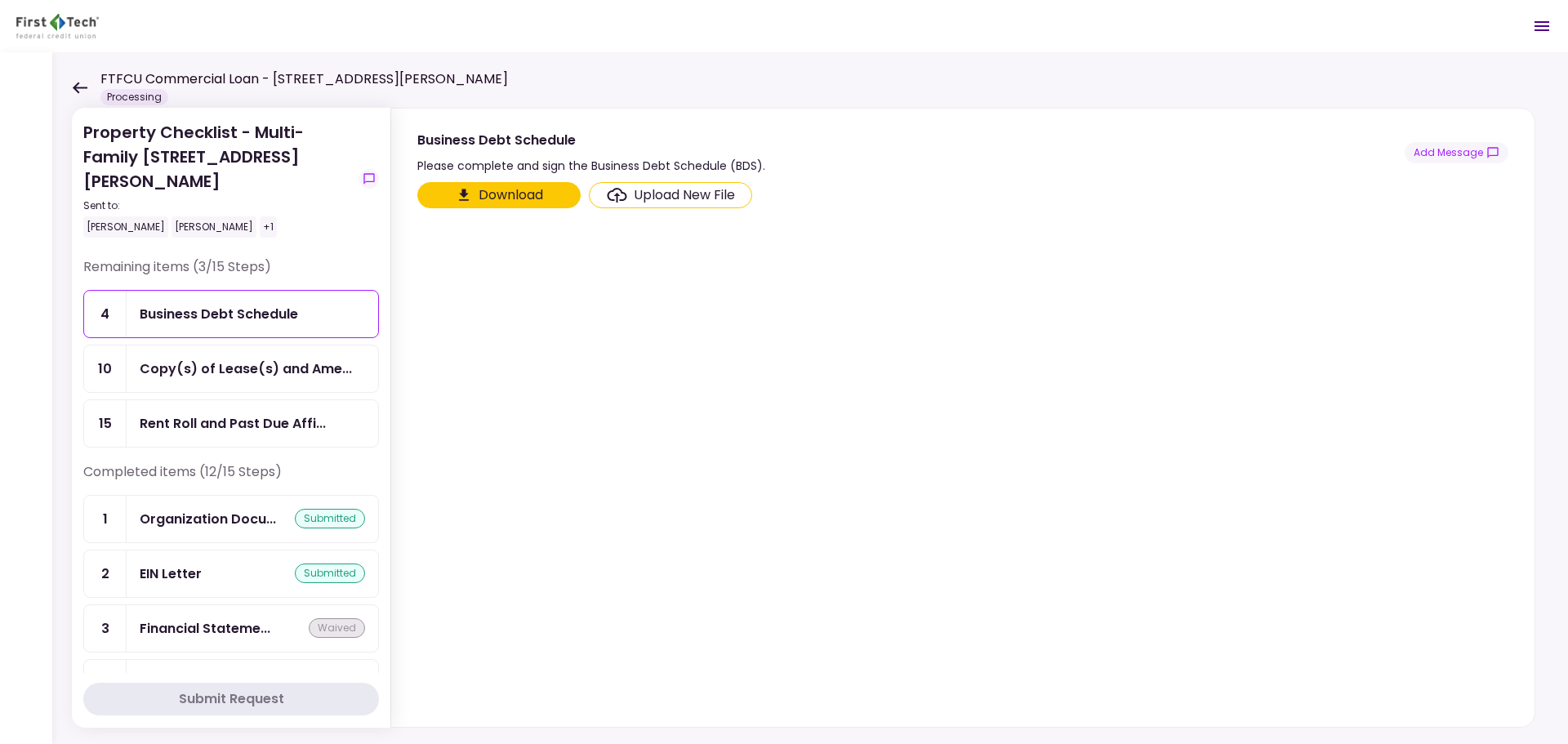
click at [664, 197] on div "Upload New File" at bounding box center [684, 195] width 101 height 20
click at [0, 0] on input "Upload New File" at bounding box center [0, 0] width 0 height 0
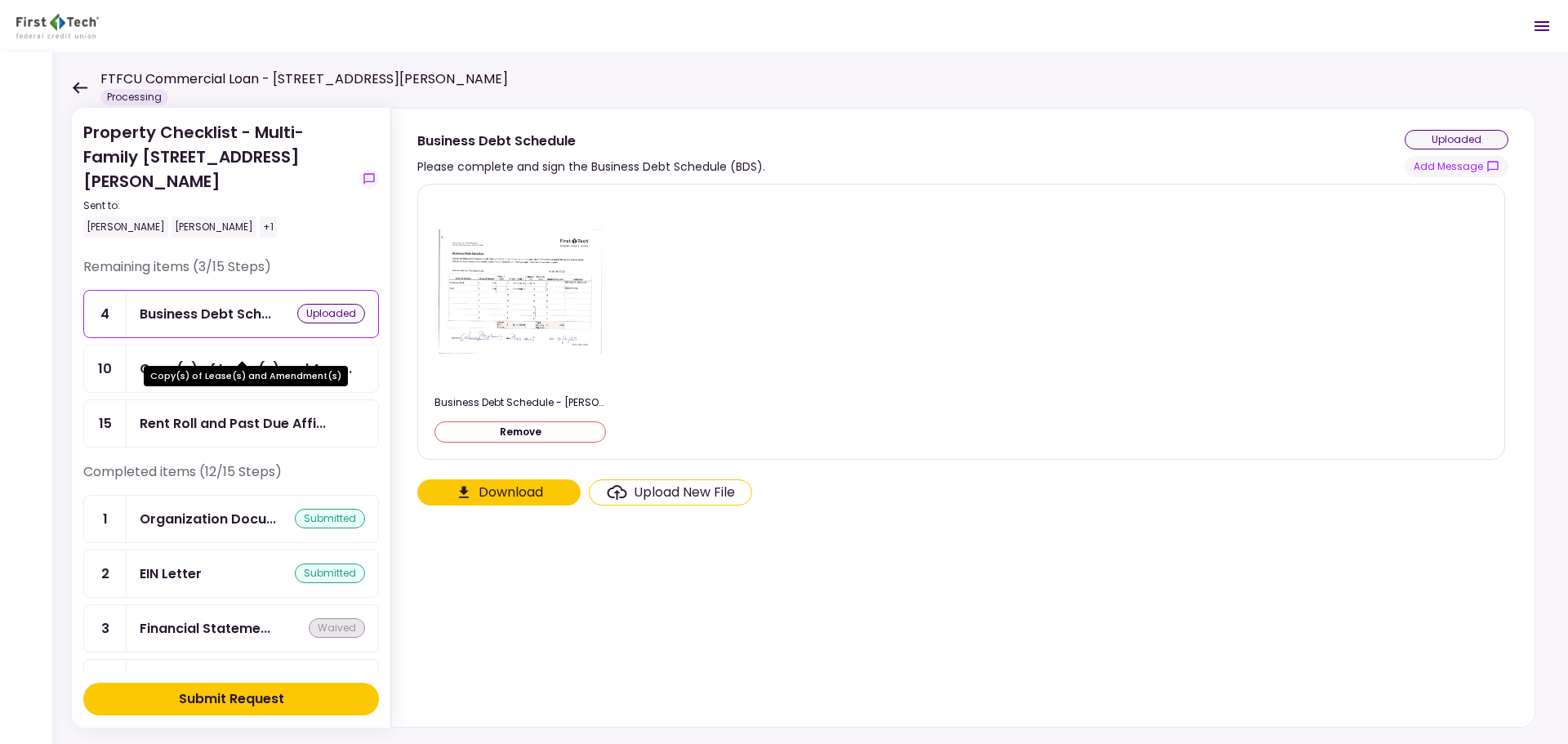
click at [179, 359] on div "Copy(s) of Lease(s) and Ame..." at bounding box center [246, 369] width 212 height 21
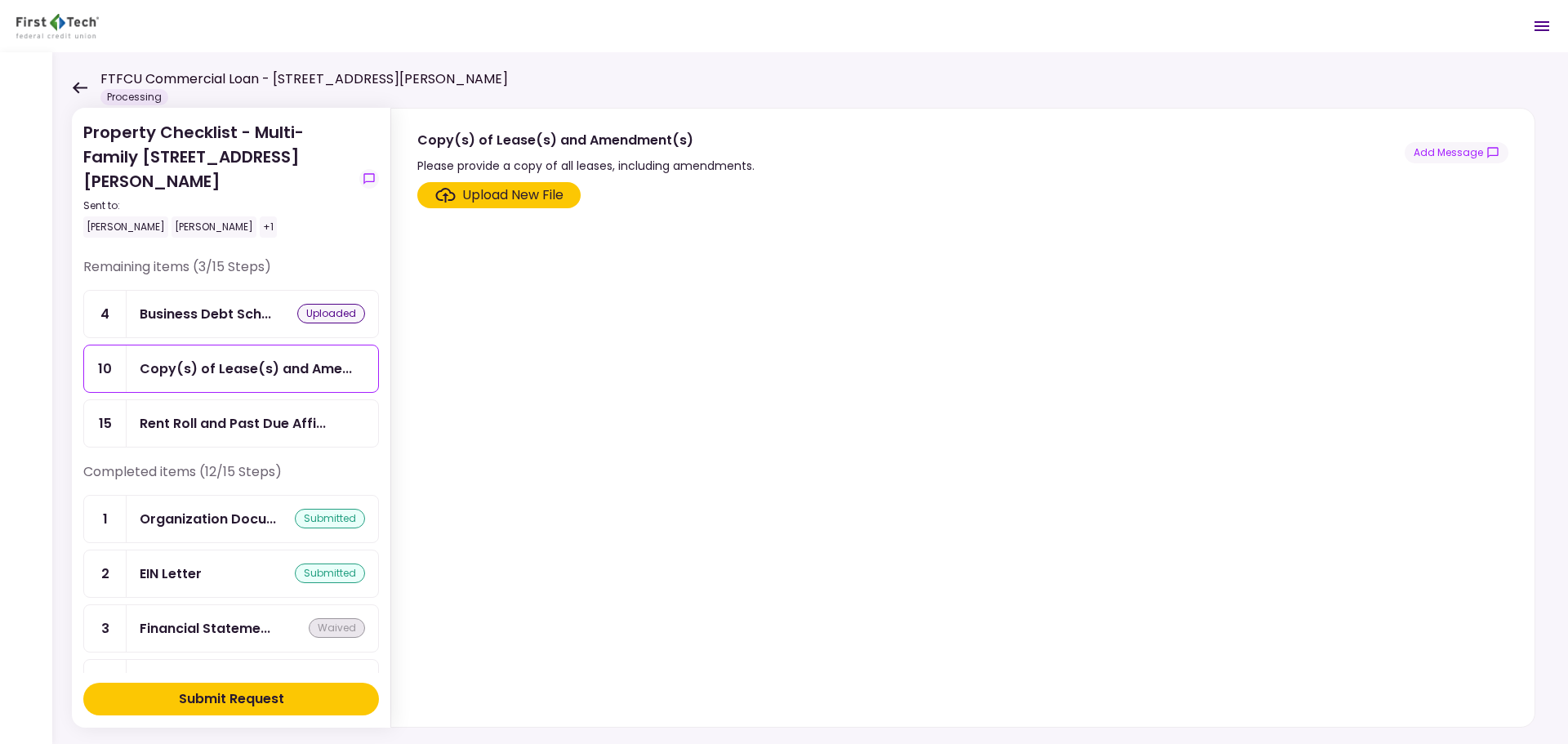
click at [909, 480] on section "Upload New File" at bounding box center [963, 451] width 1092 height 538
